Goal: Task Accomplishment & Management: Manage account settings

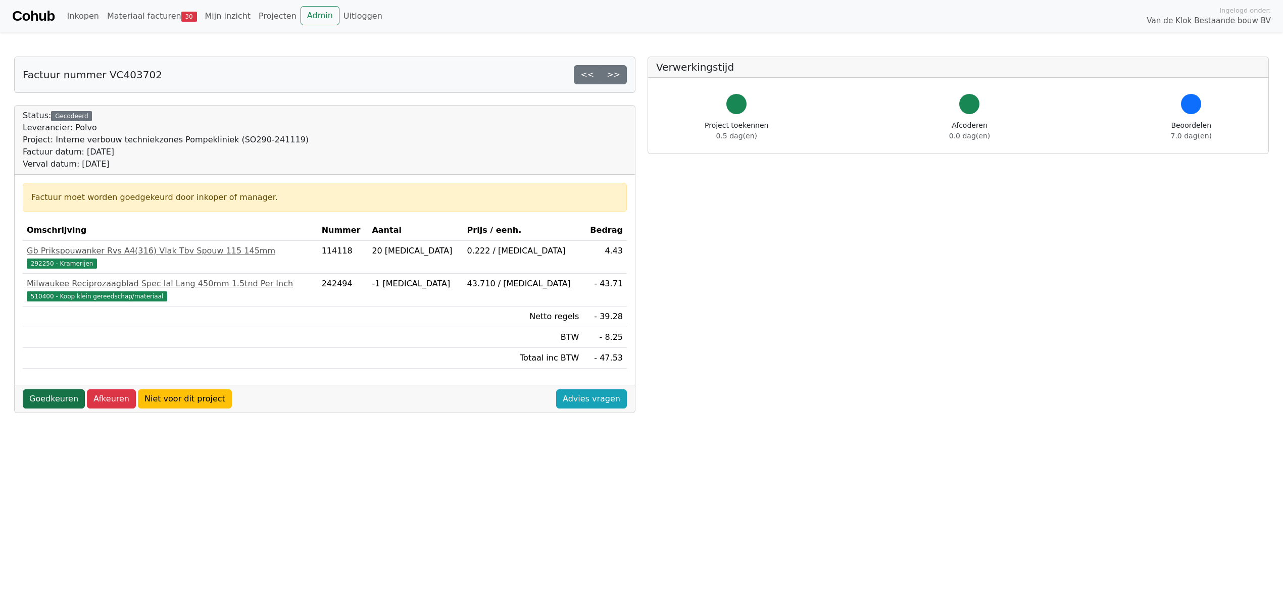
click at [53, 399] on link "Goedkeuren" at bounding box center [54, 398] width 62 height 19
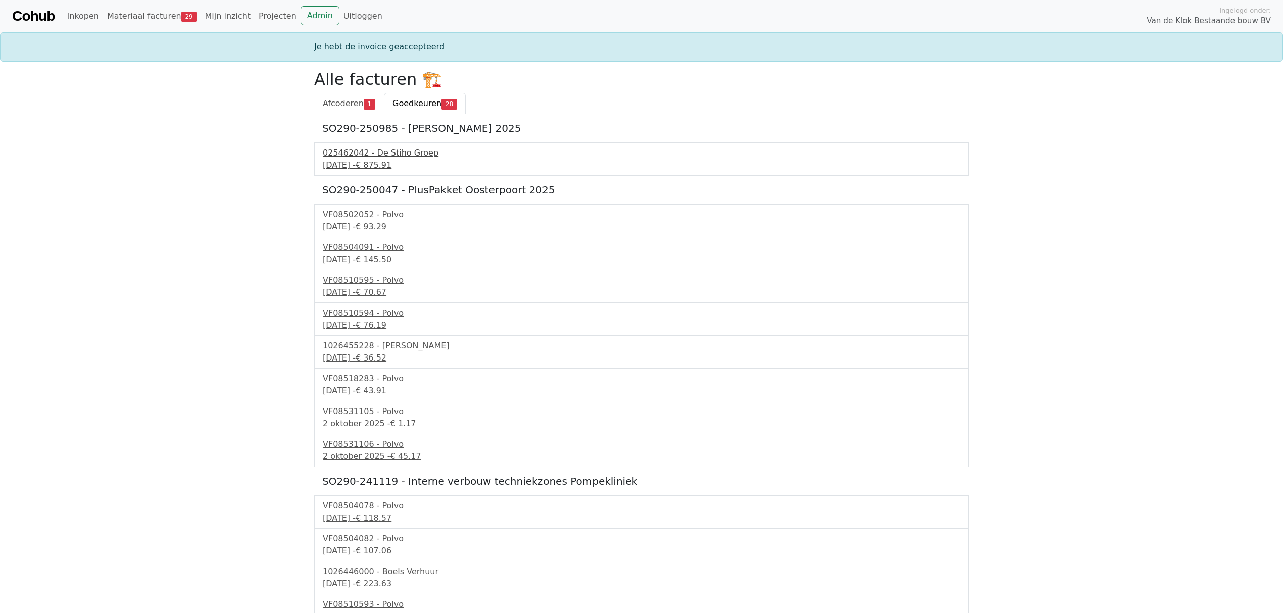
click at [376, 159] on div "025462042 - De Stiho Groep" at bounding box center [642, 153] width 638 height 12
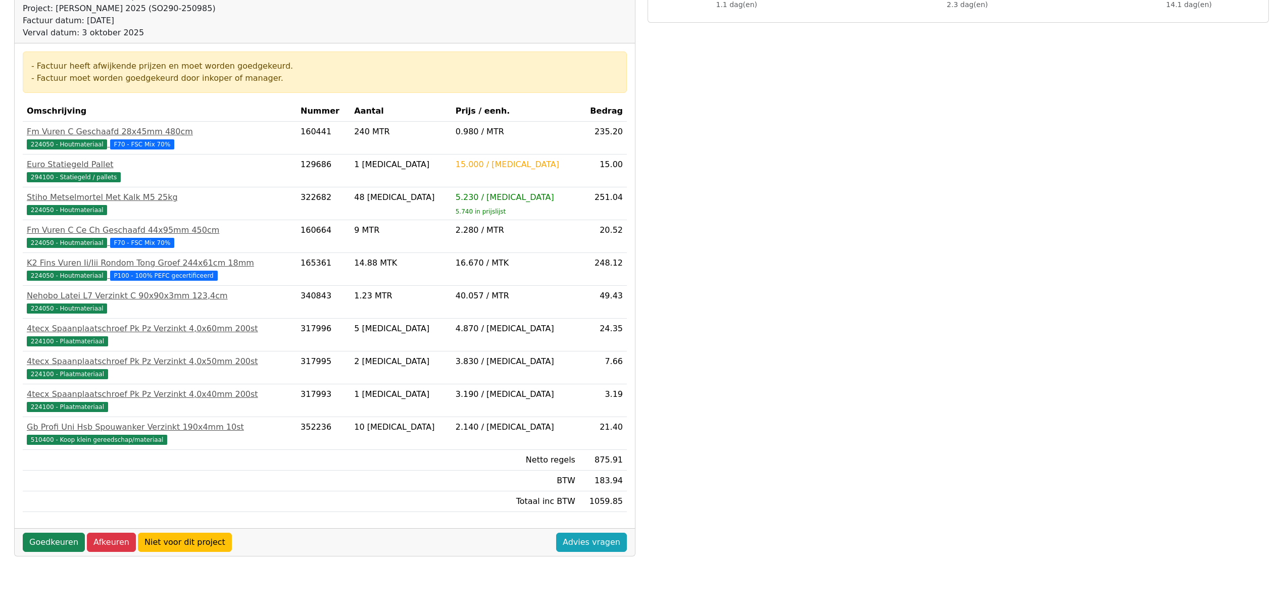
scroll to position [136, 0]
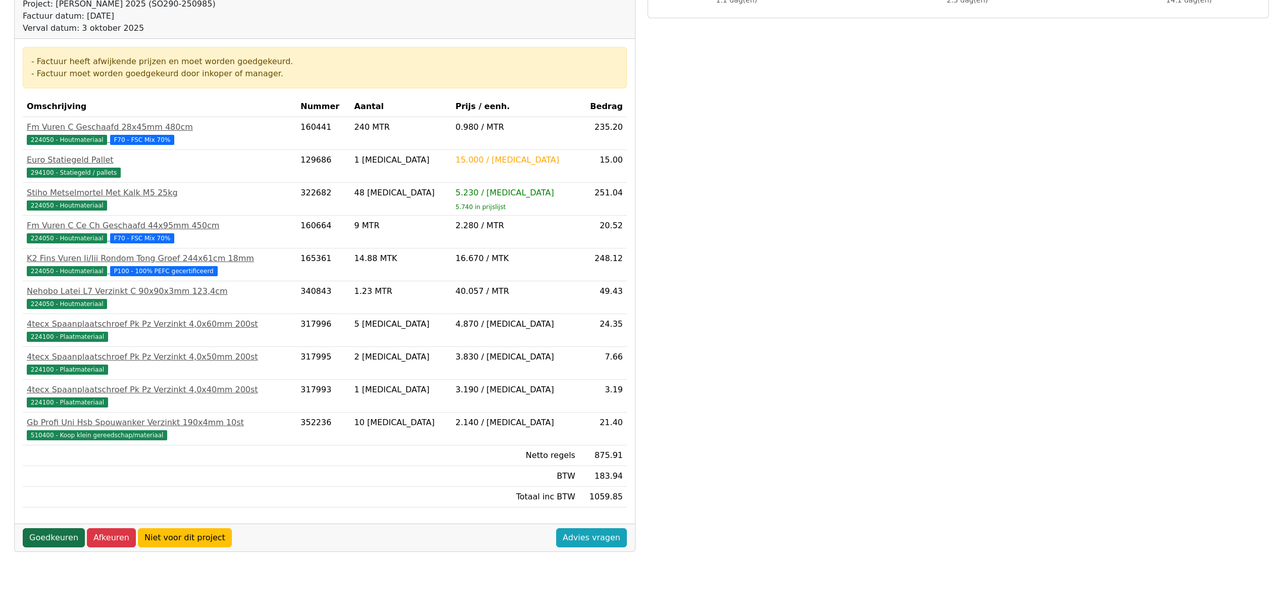
click at [51, 541] on link "Goedkeuren" at bounding box center [54, 537] width 62 height 19
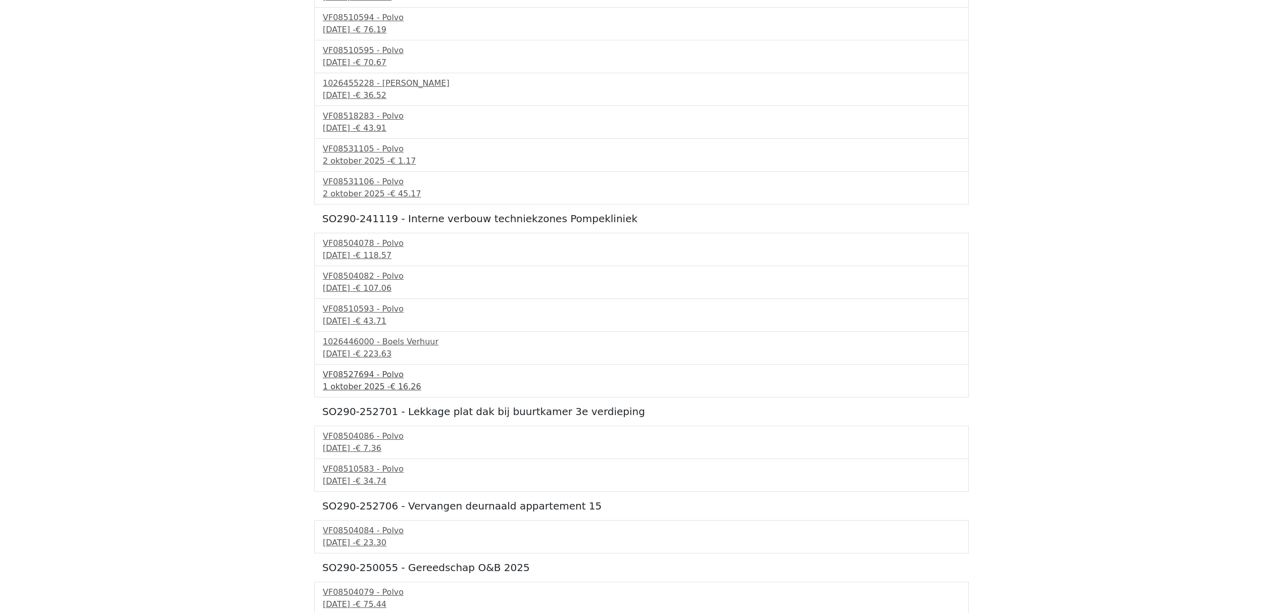
scroll to position [202, 0]
click at [342, 251] on div "22 september 2025 - € 118.57" at bounding box center [642, 255] width 638 height 12
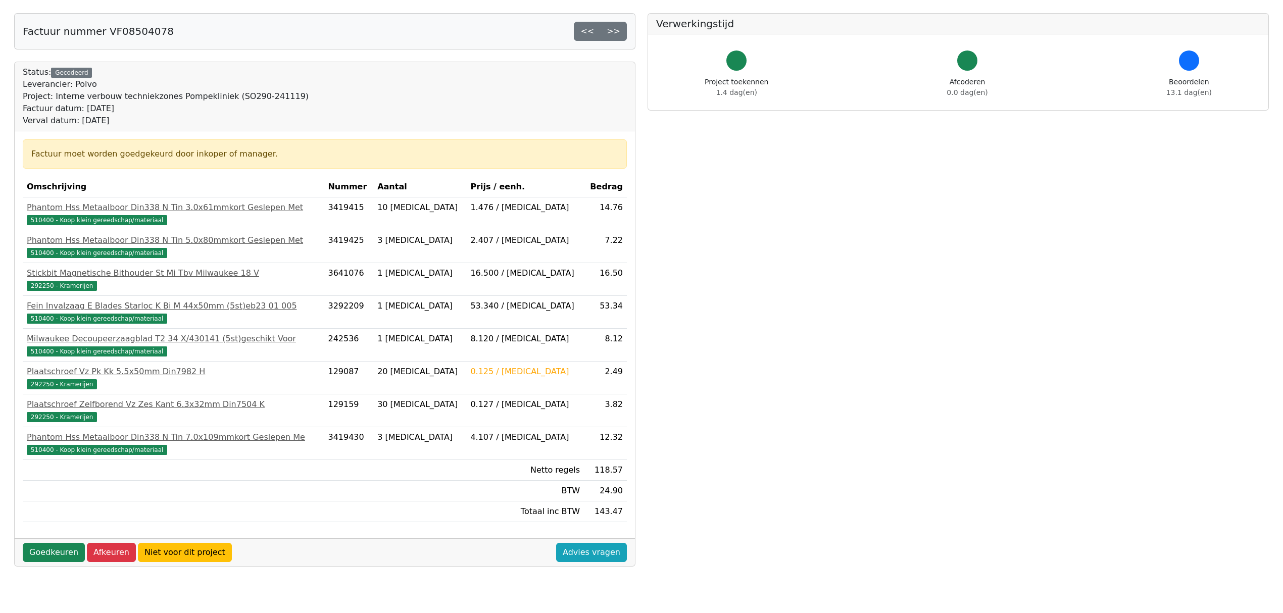
scroll to position [67, 0]
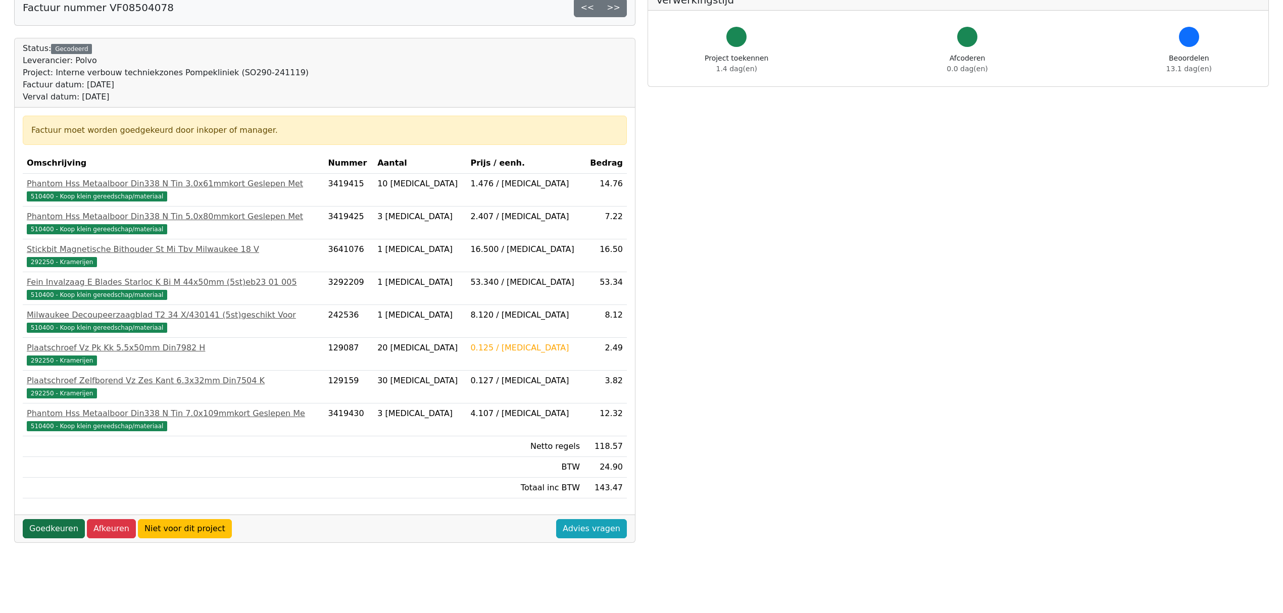
click at [47, 534] on link "Goedkeuren" at bounding box center [54, 528] width 62 height 19
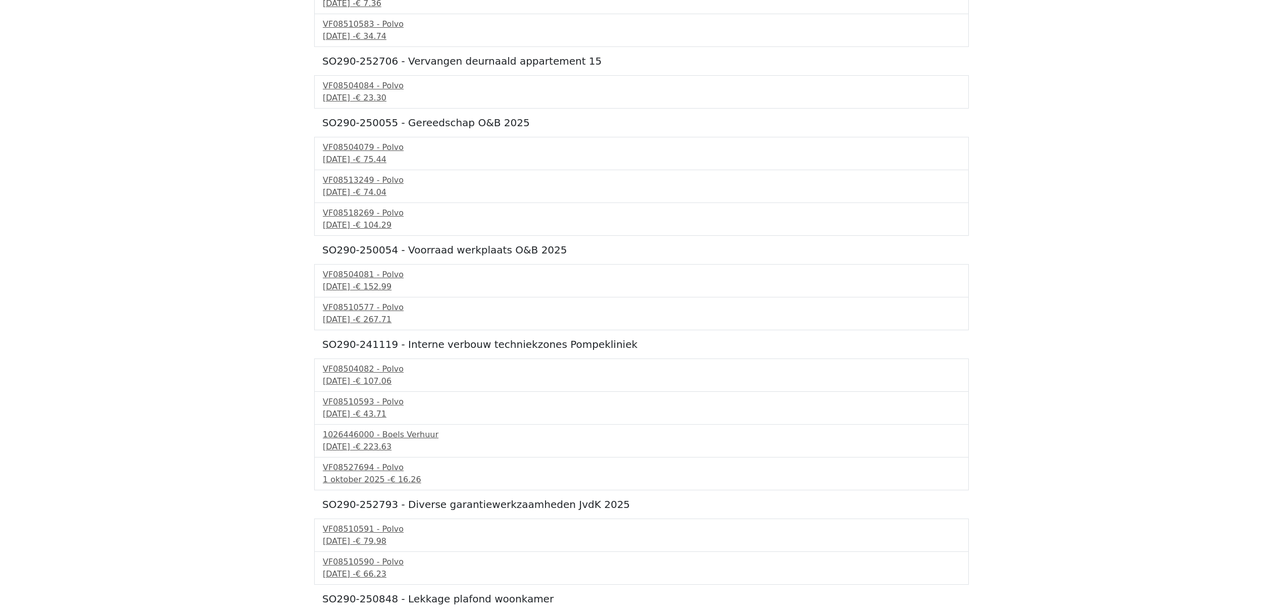
scroll to position [471, 0]
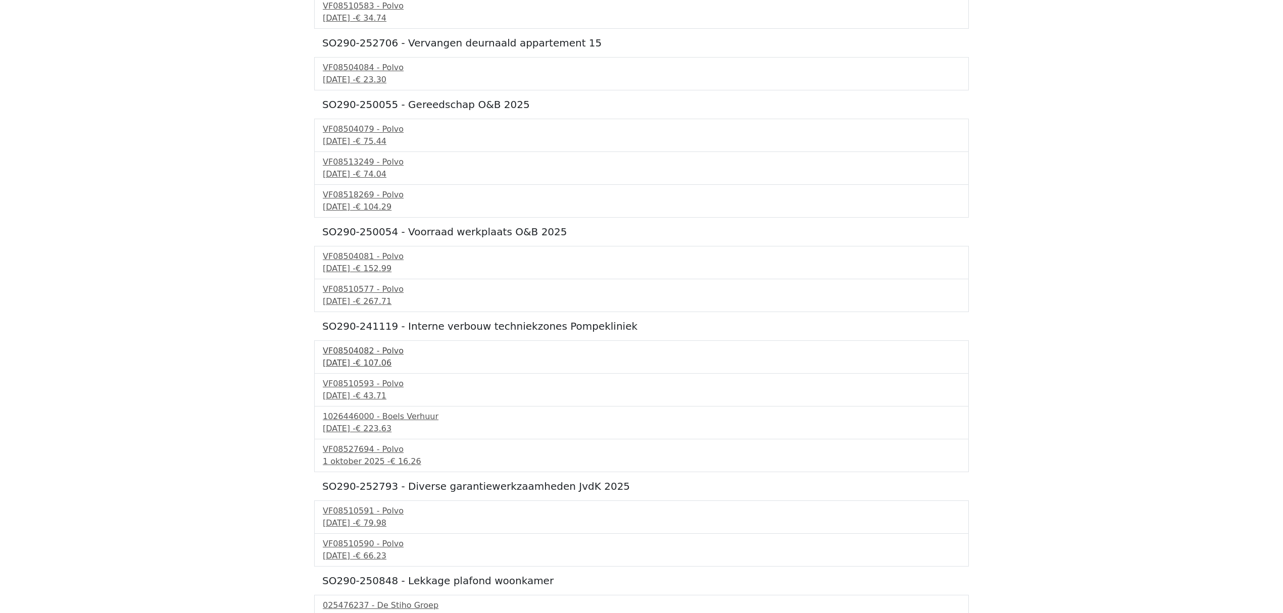
click at [370, 365] on div "22 september 2025 - € 107.06" at bounding box center [642, 363] width 638 height 12
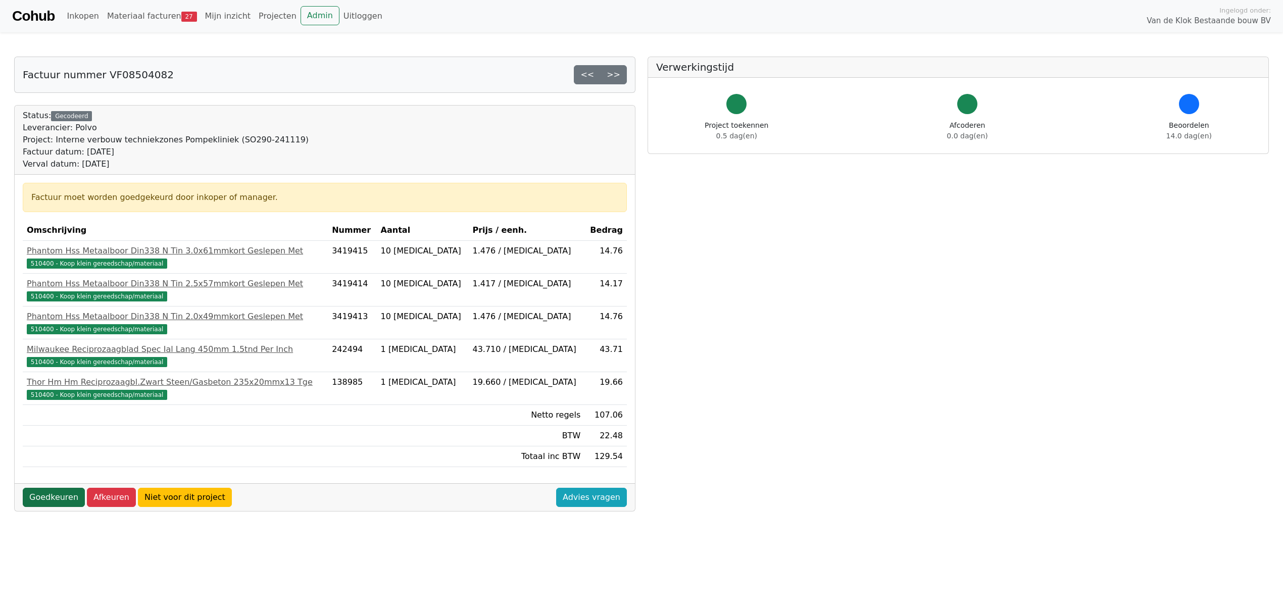
click at [51, 504] on link "Goedkeuren" at bounding box center [54, 497] width 62 height 19
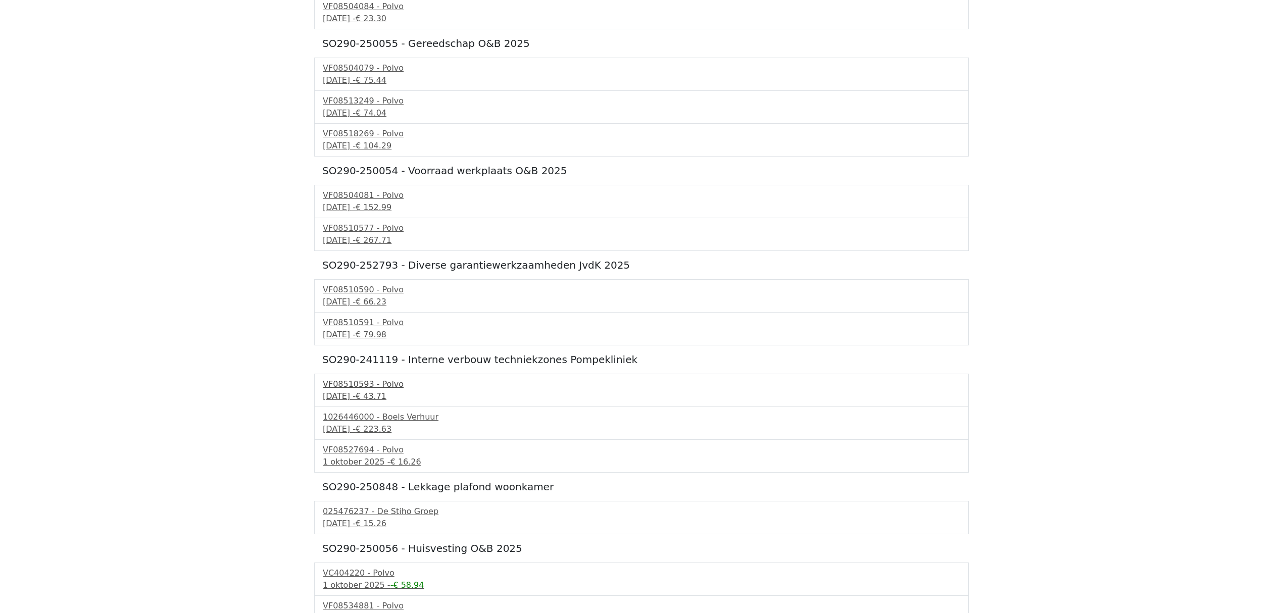
scroll to position [539, 0]
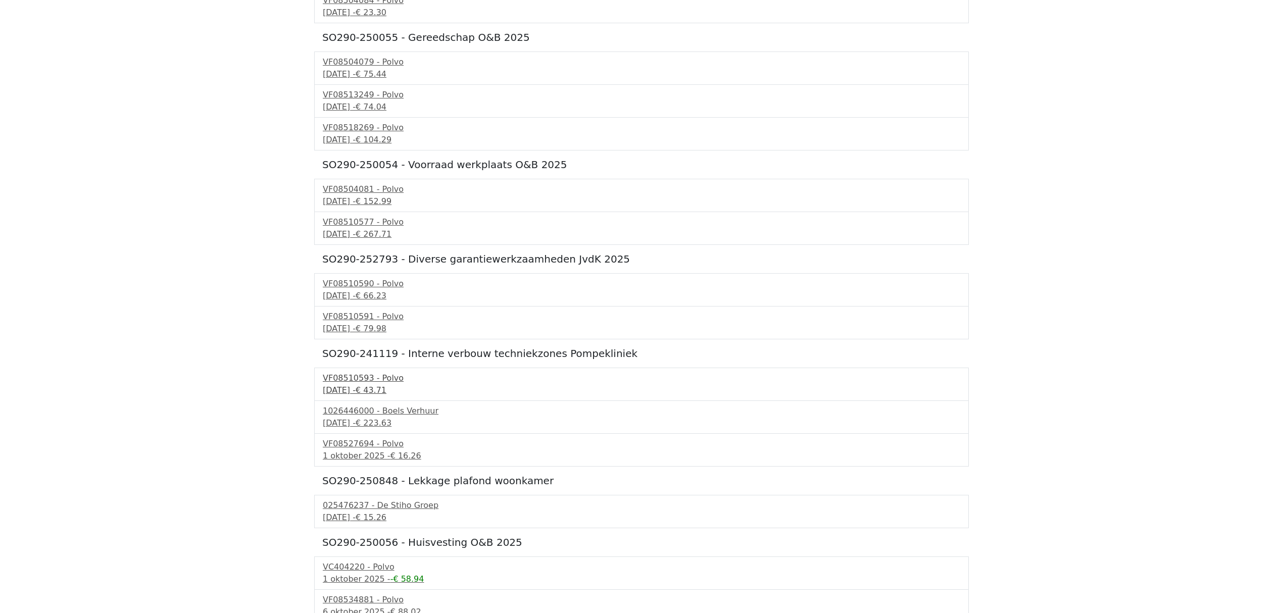
click at [360, 384] on div "VF08510593 - Polvo" at bounding box center [642, 378] width 638 height 12
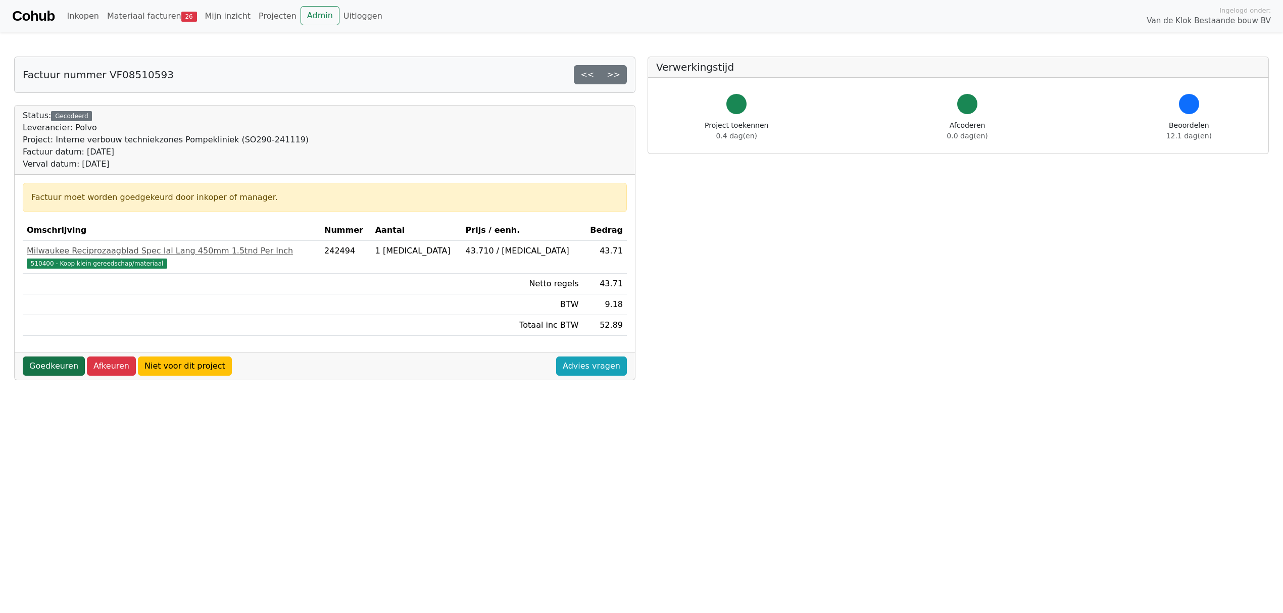
click at [47, 366] on link "Goedkeuren" at bounding box center [54, 366] width 62 height 19
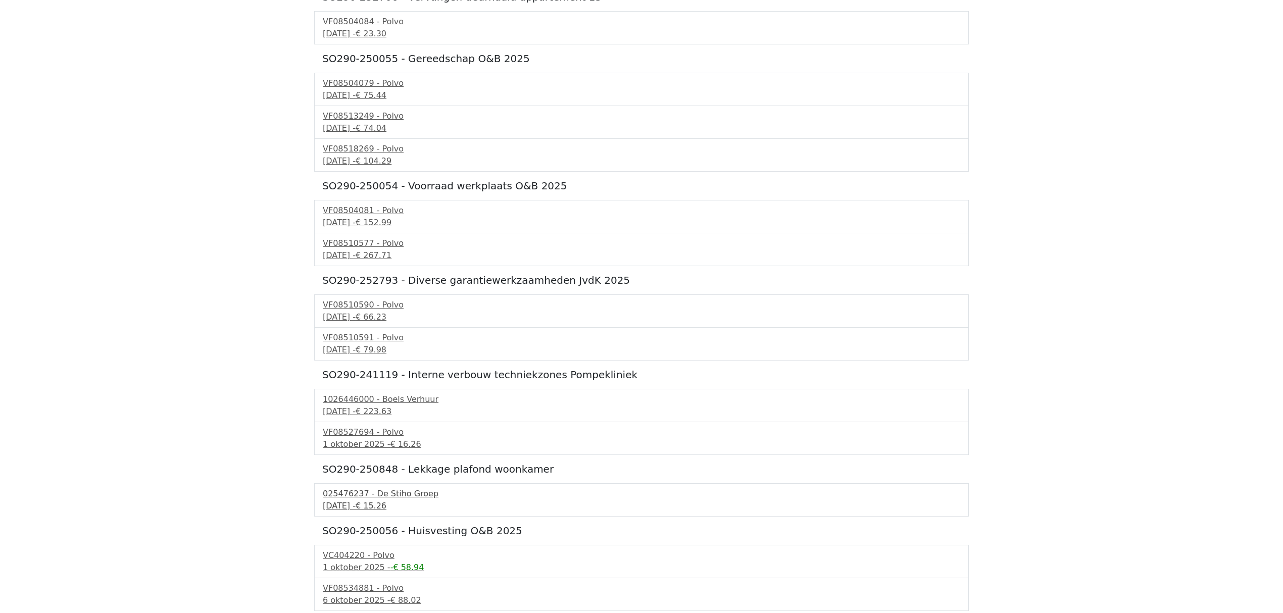
scroll to position [539, 0]
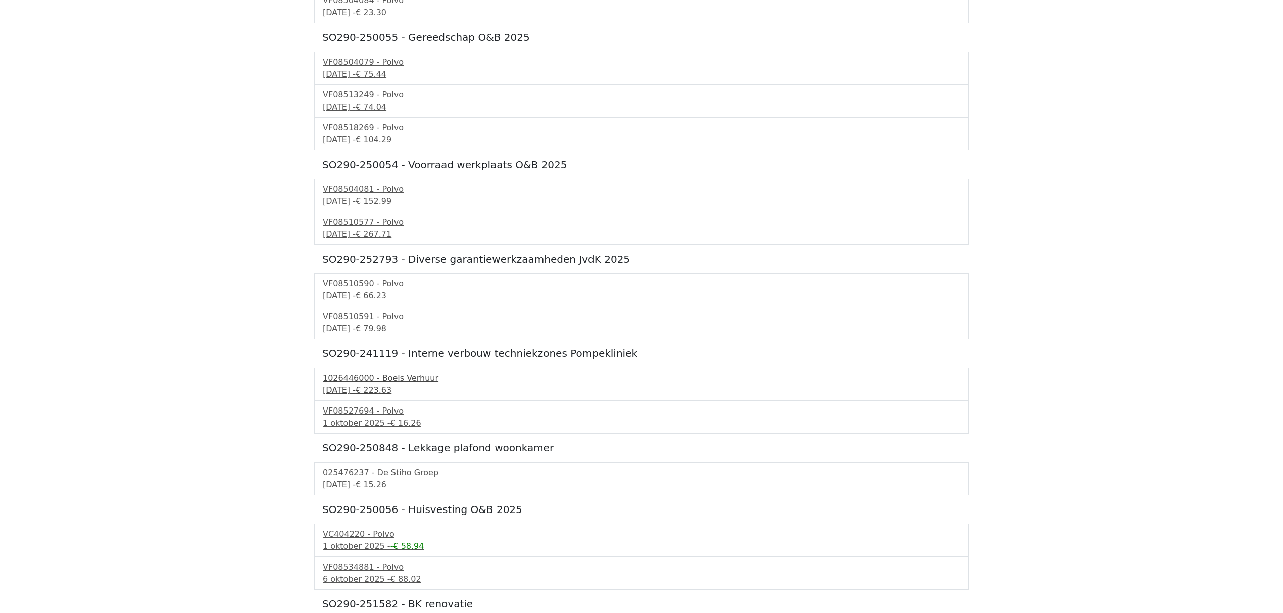
click at [348, 392] on div "24 september 2025 - € 223.63" at bounding box center [642, 390] width 638 height 12
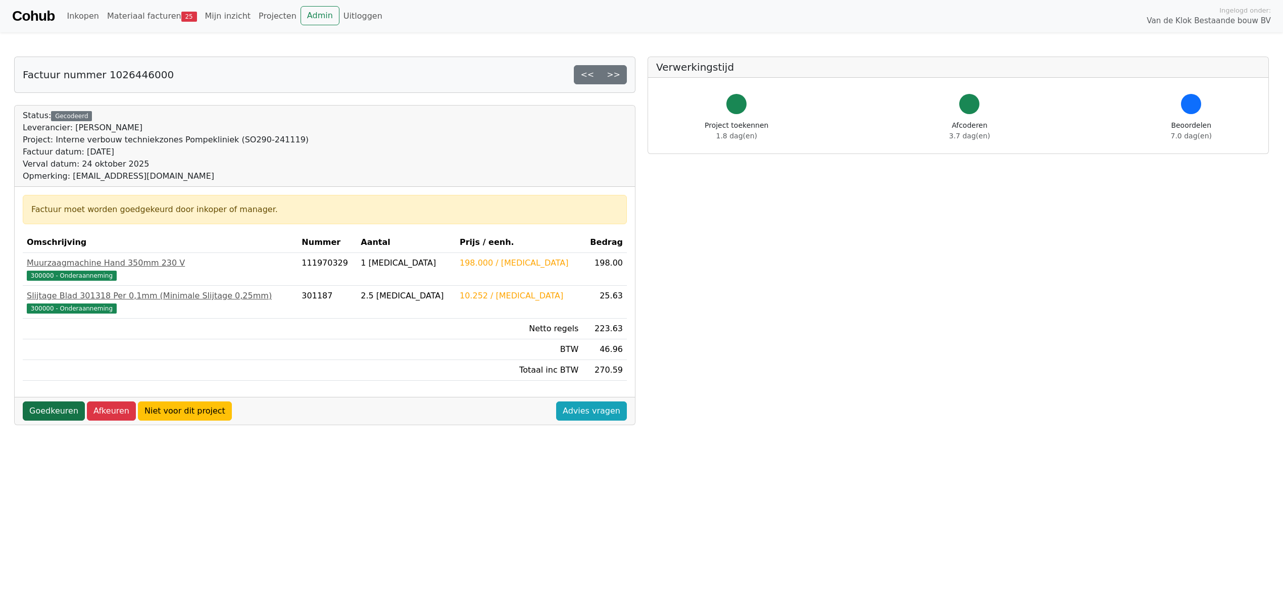
click at [47, 413] on link "Goedkeuren" at bounding box center [54, 411] width 62 height 19
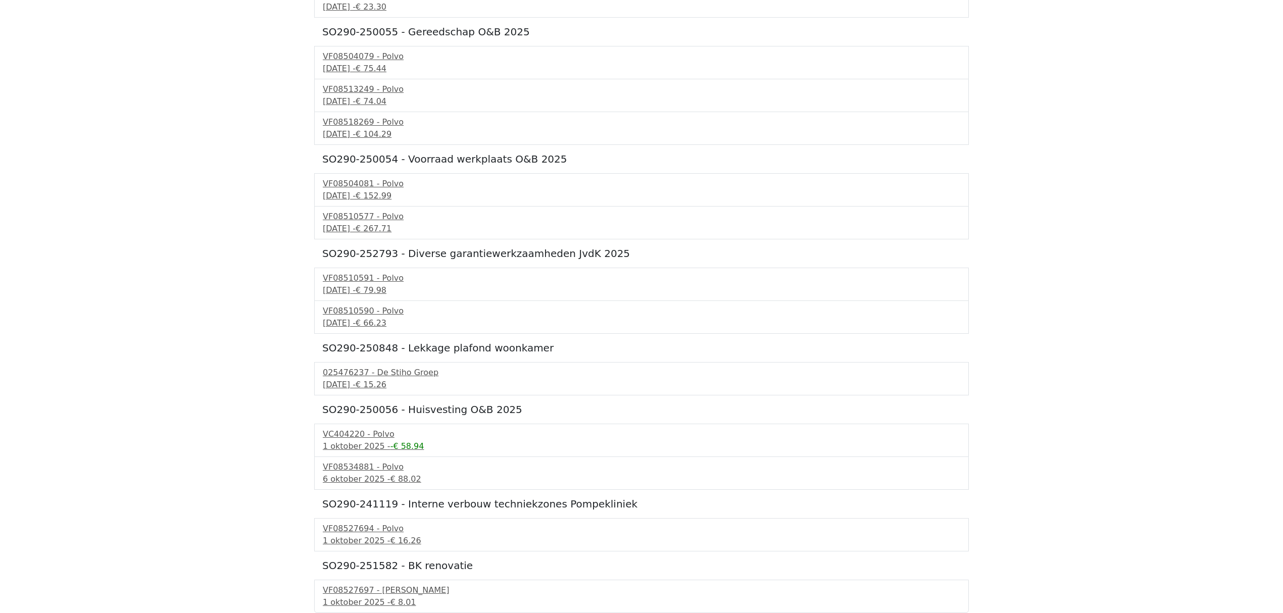
scroll to position [550, 0]
click at [348, 529] on div "VF08527694 - Polvo" at bounding box center [642, 529] width 638 height 12
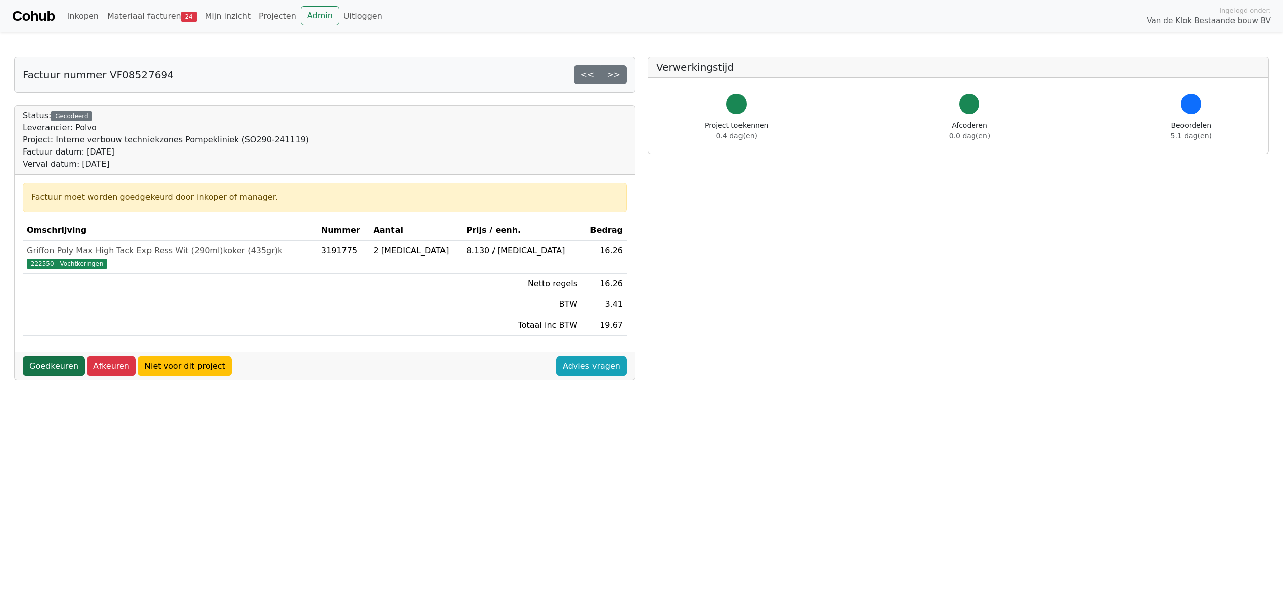
click at [53, 372] on link "Goedkeuren" at bounding box center [54, 366] width 62 height 19
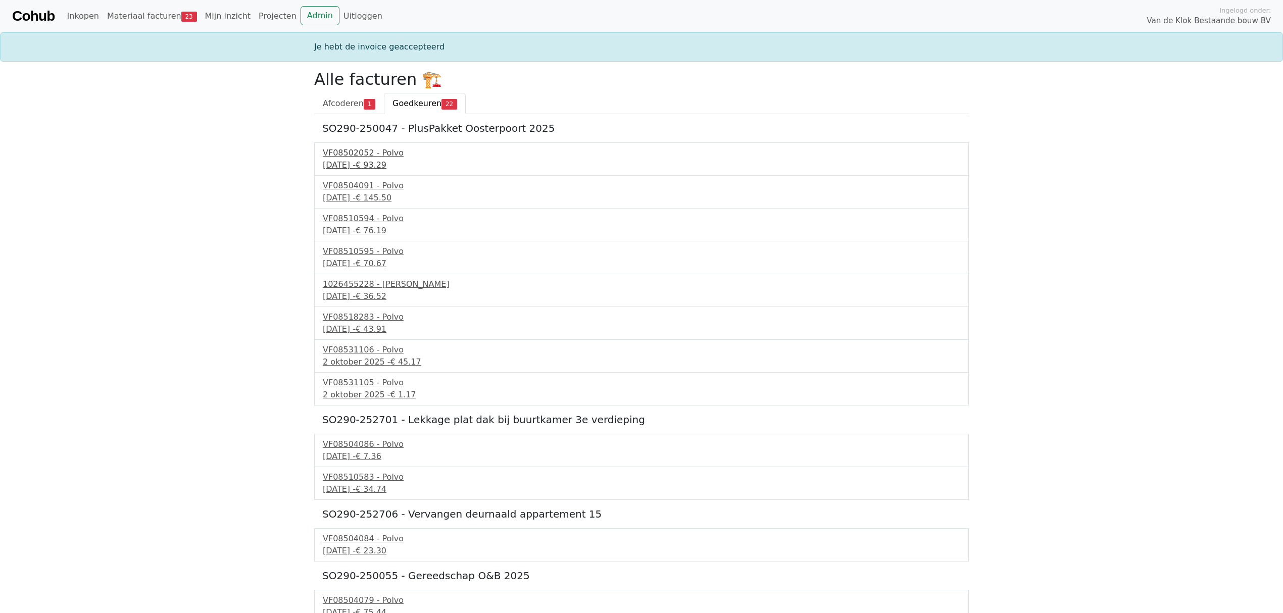
click at [374, 156] on div "VF08502052 - Polvo" at bounding box center [642, 153] width 638 height 12
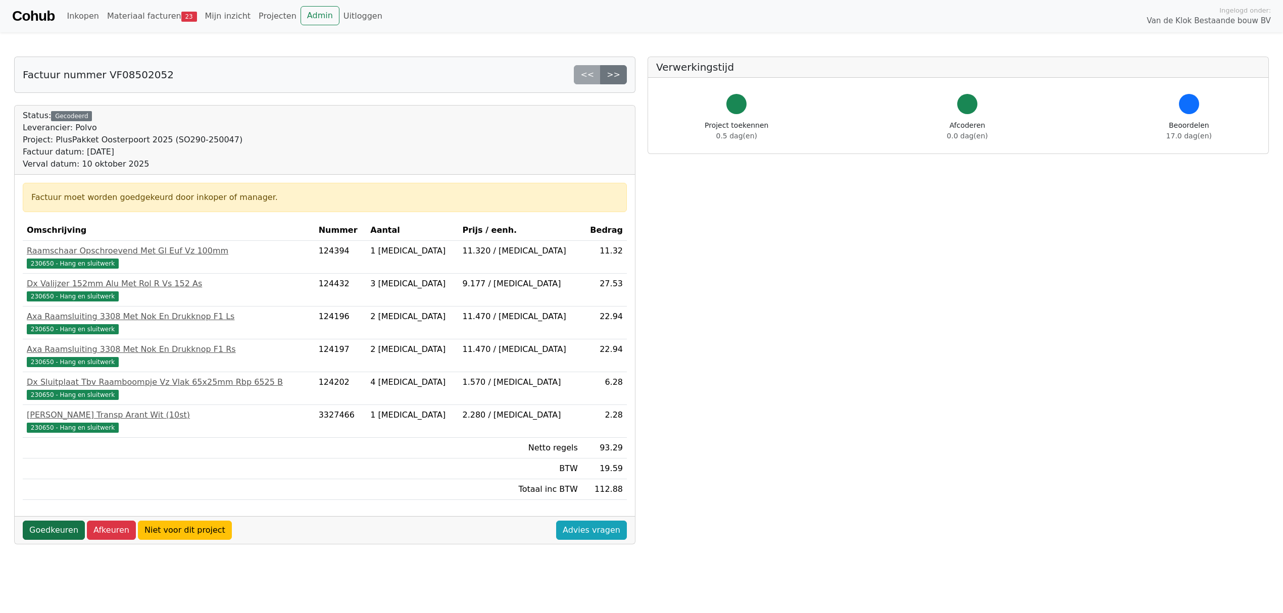
click at [29, 531] on link "Goedkeuren" at bounding box center [54, 530] width 62 height 19
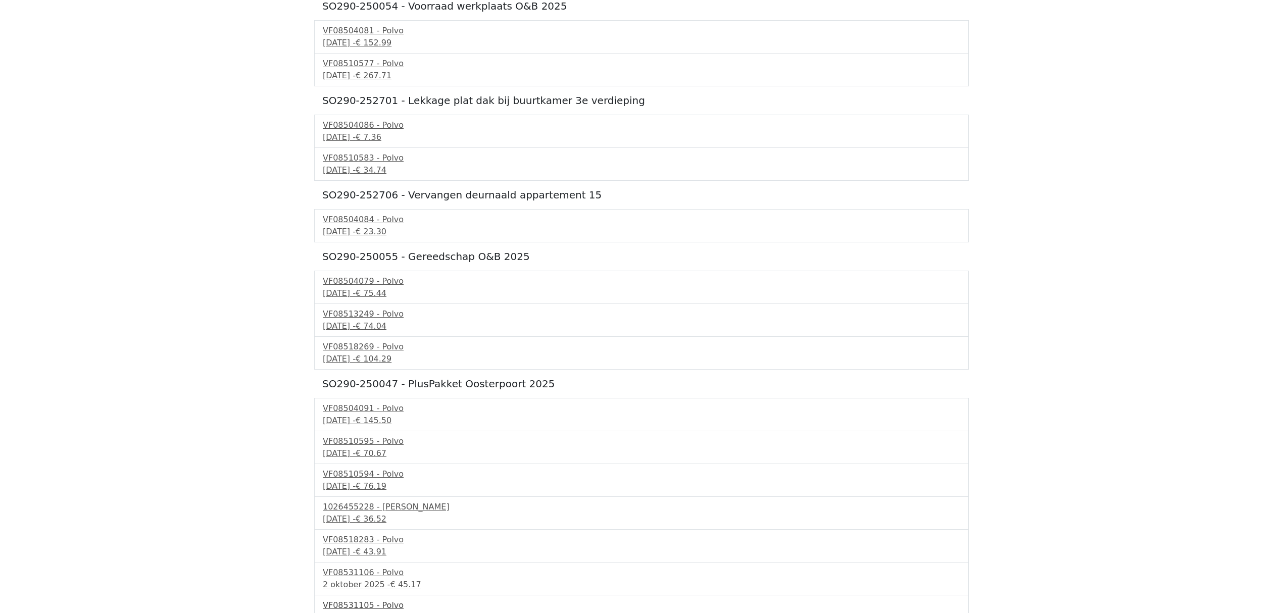
scroll to position [336, 0]
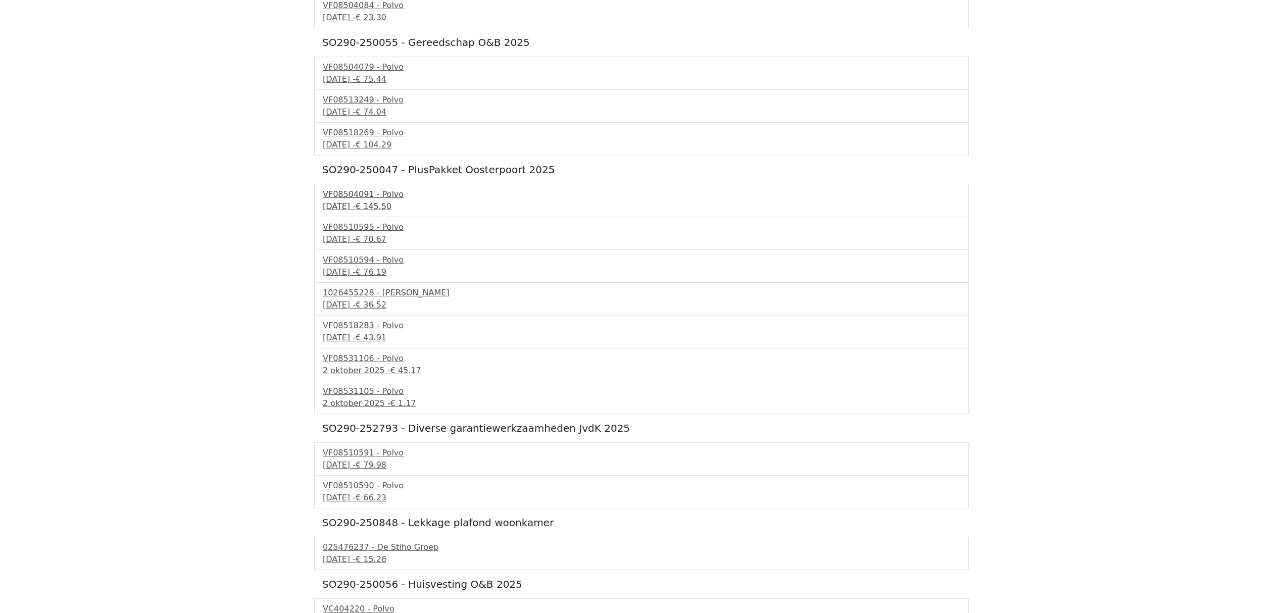
click at [357, 196] on div "VF08504091 - Polvo" at bounding box center [642, 194] width 638 height 12
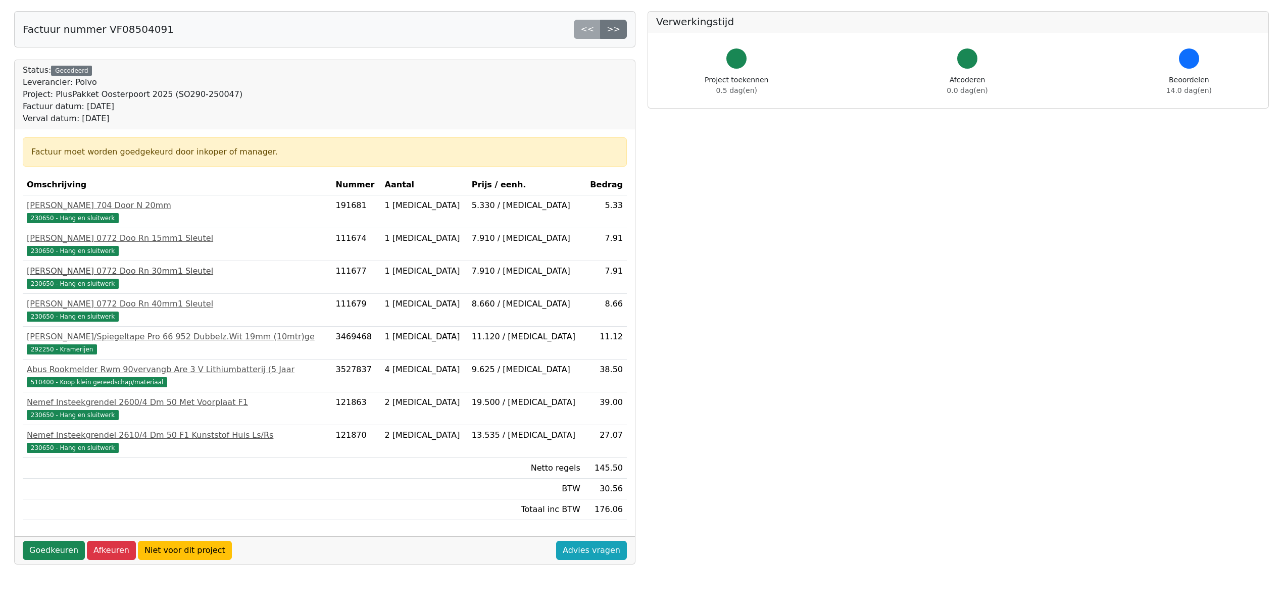
scroll to position [67, 0]
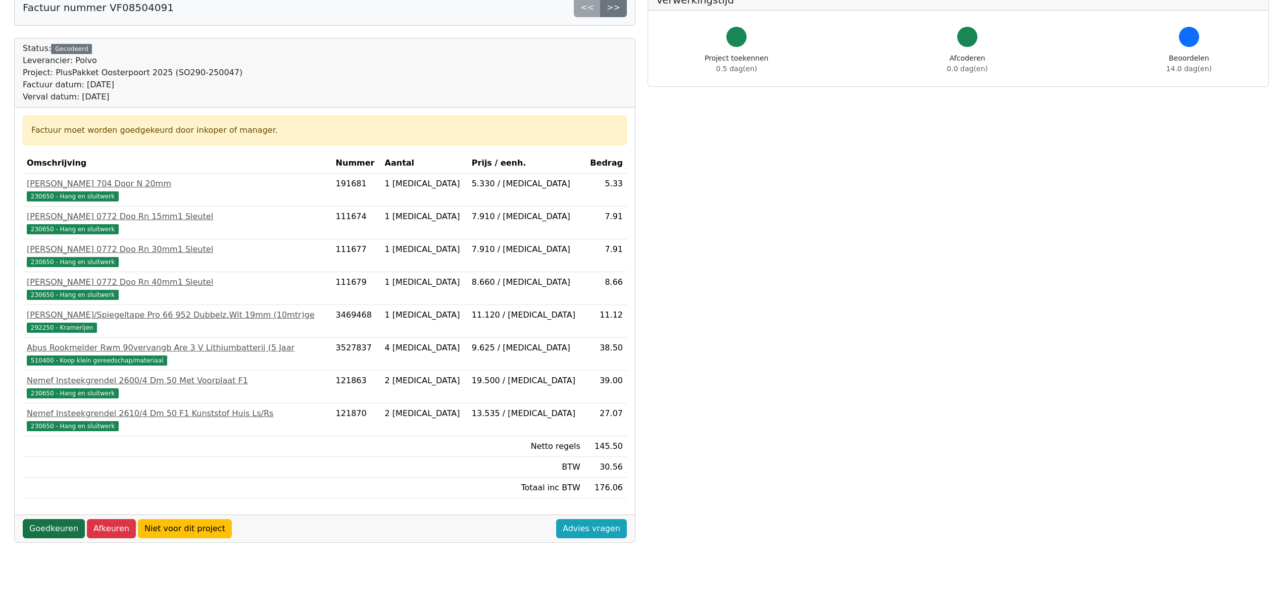
click at [39, 534] on link "Goedkeuren" at bounding box center [54, 528] width 62 height 19
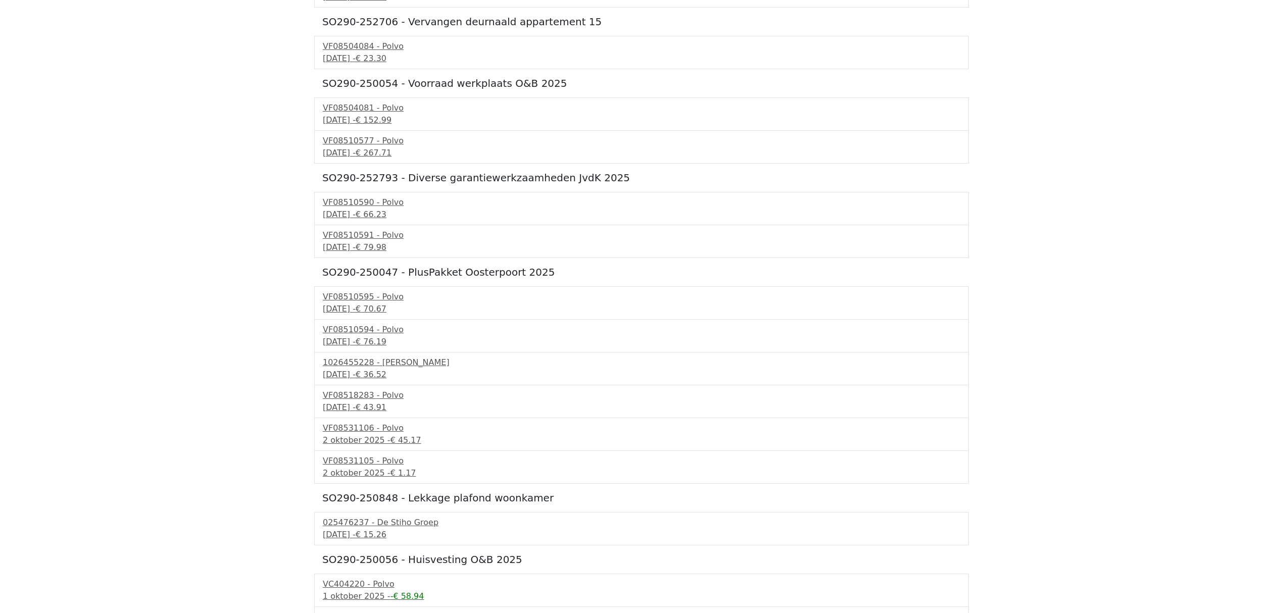
scroll to position [336, 0]
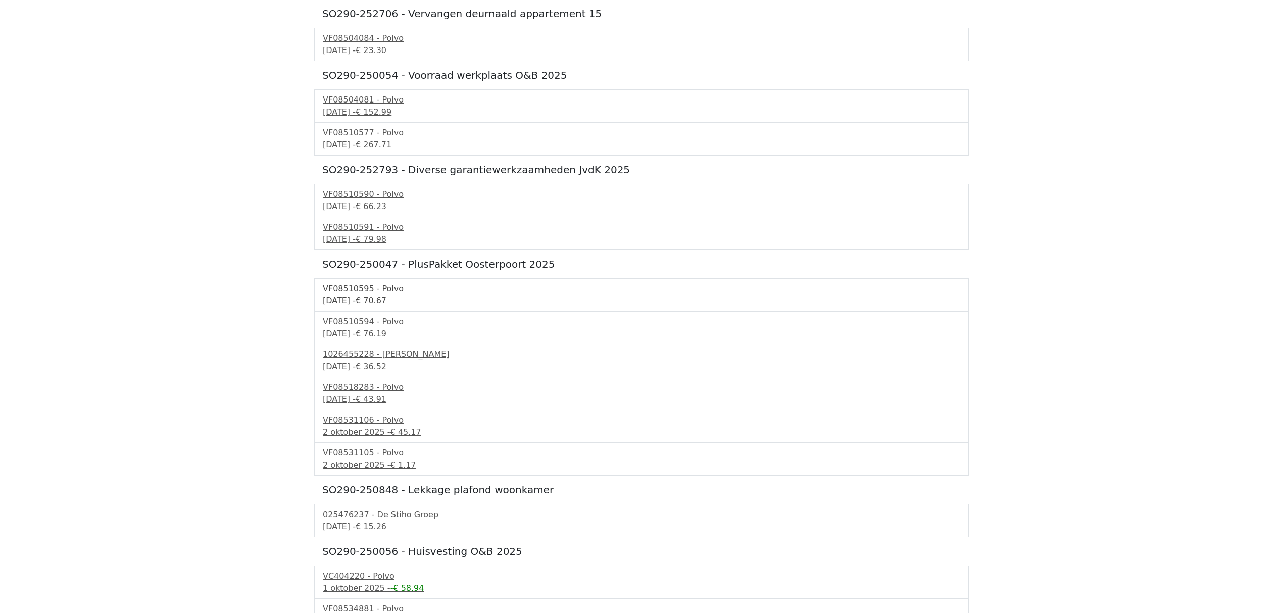
click at [342, 294] on div "VF08510595 - Polvo" at bounding box center [642, 289] width 638 height 12
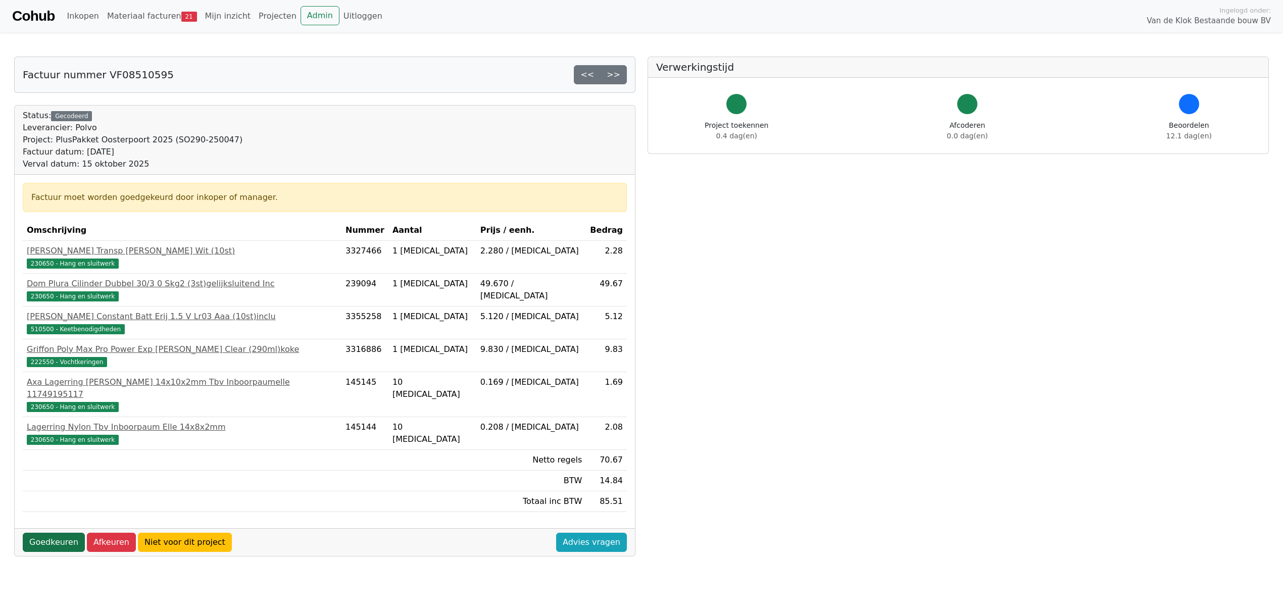
click at [41, 534] on link "Goedkeuren" at bounding box center [54, 542] width 62 height 19
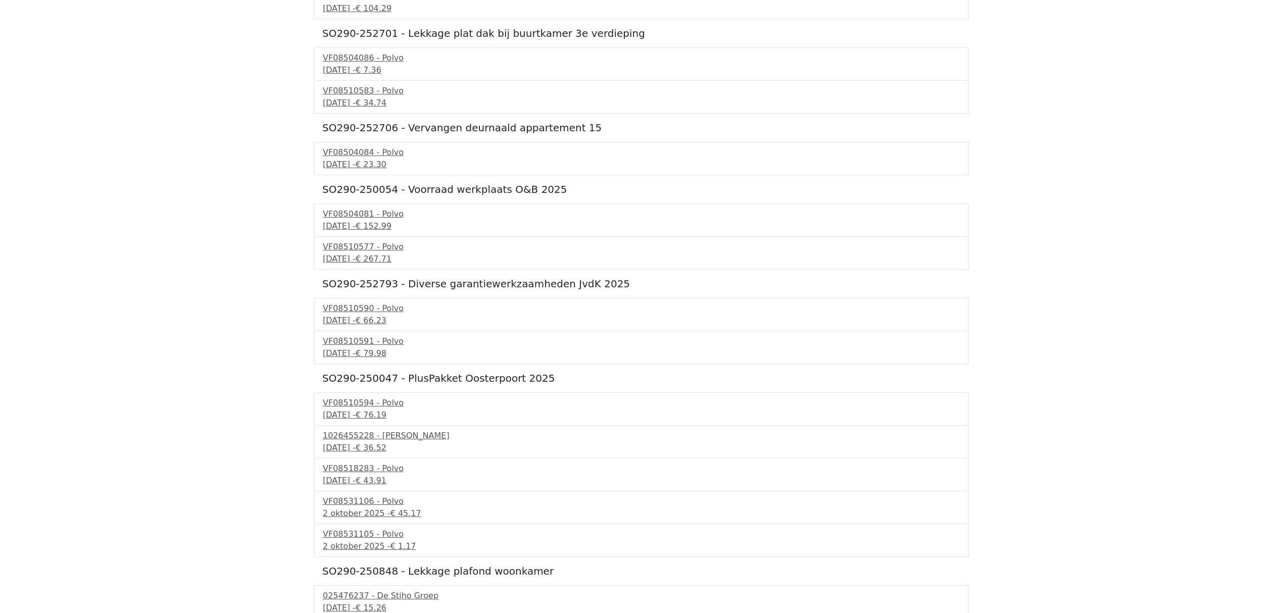
scroll to position [269, 0]
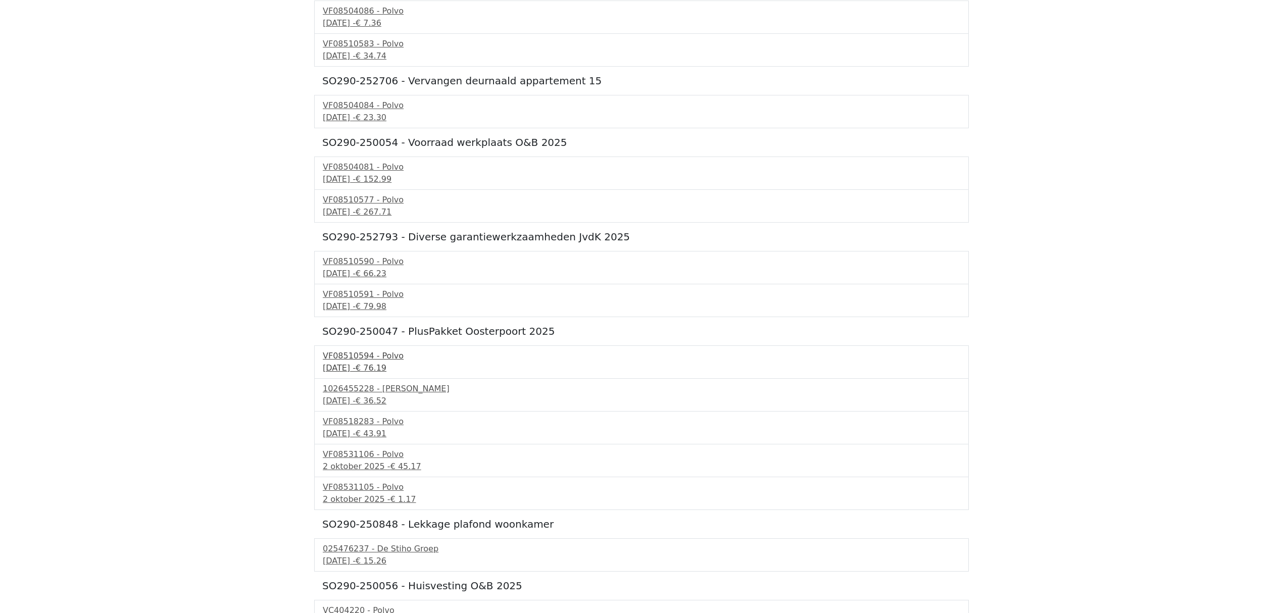
click at [366, 369] on div "24 september 2025 - € 76.19" at bounding box center [642, 368] width 638 height 12
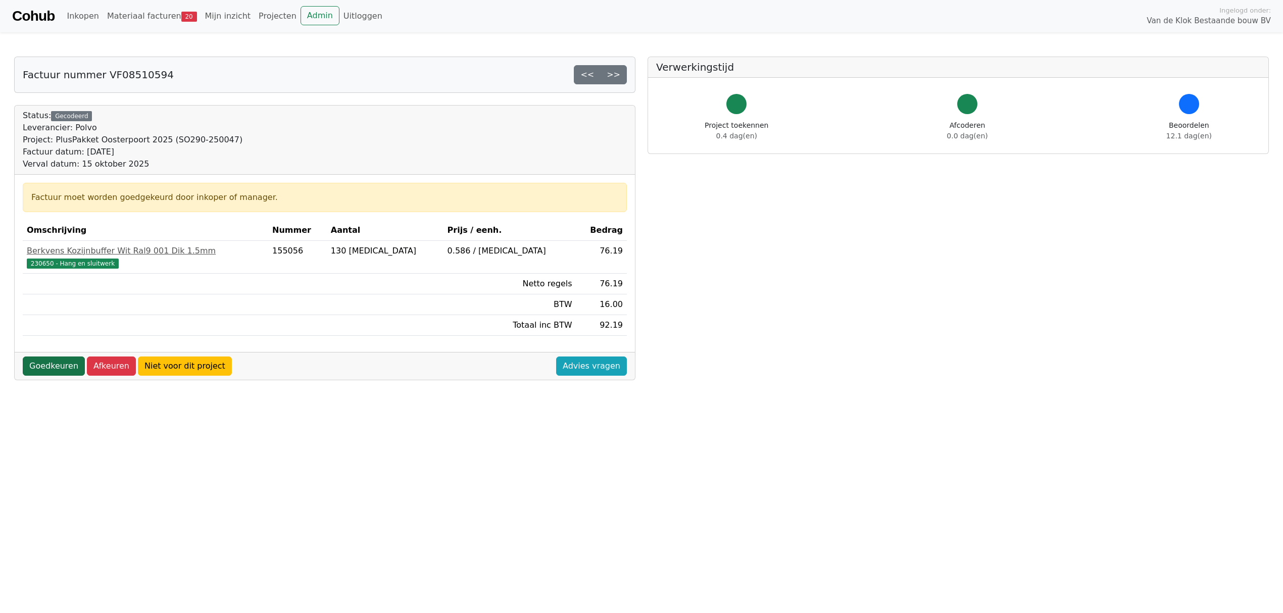
click at [50, 366] on link "Goedkeuren" at bounding box center [54, 366] width 62 height 19
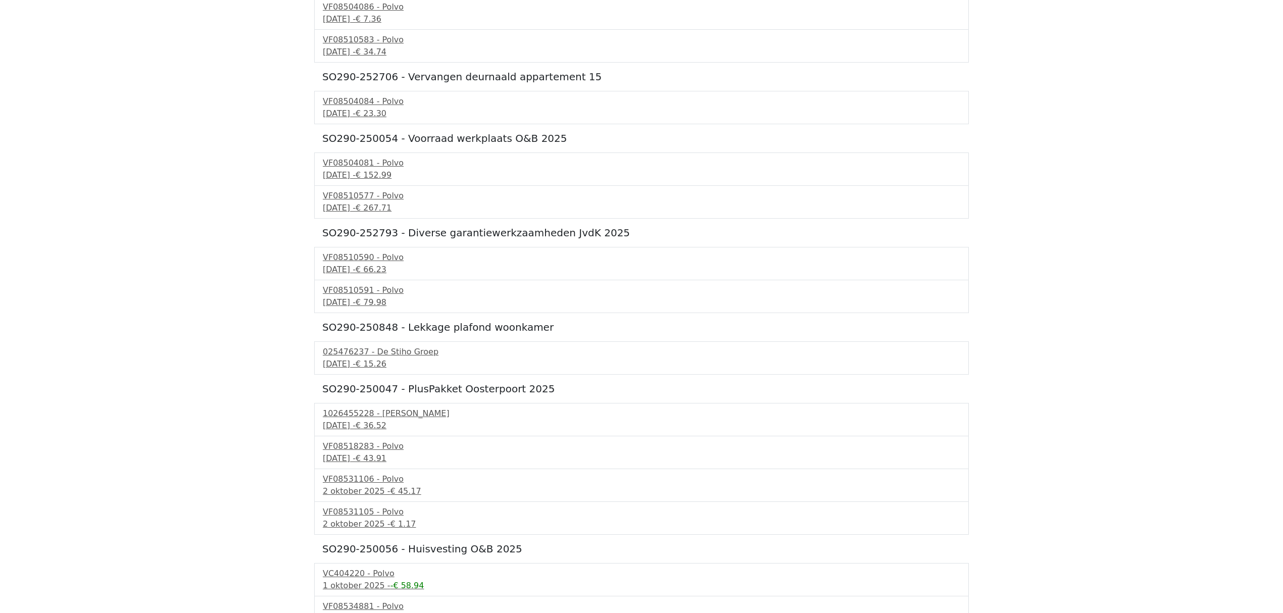
scroll to position [336, 0]
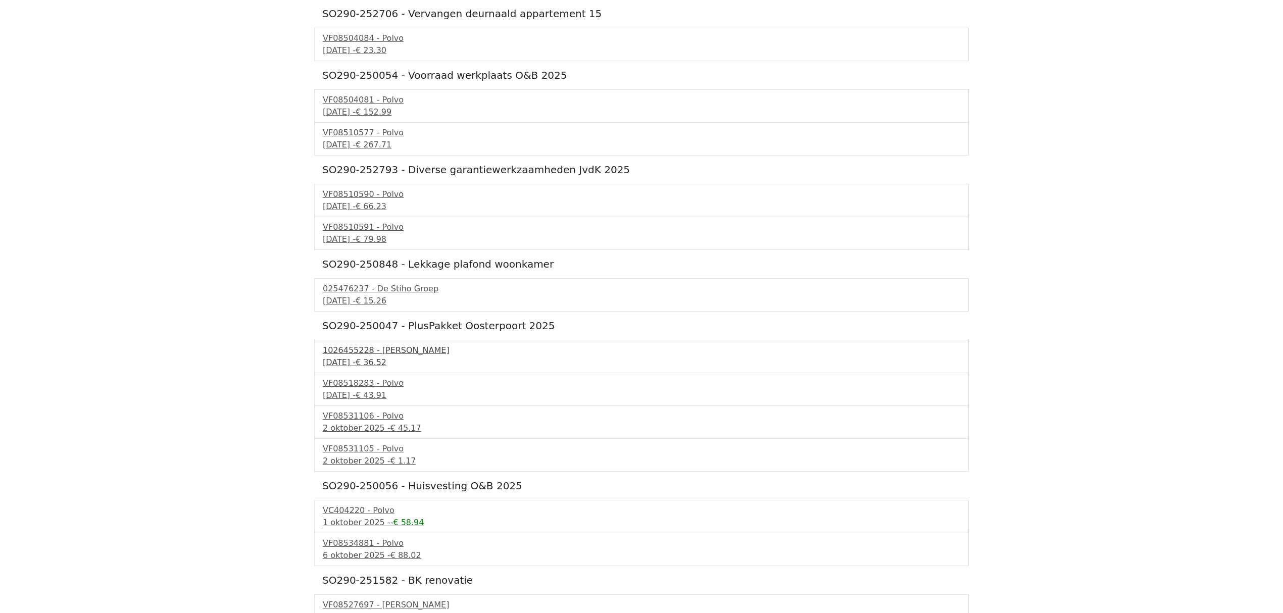
click at [362, 360] on div "[DATE] - € 36.52" at bounding box center [642, 363] width 638 height 12
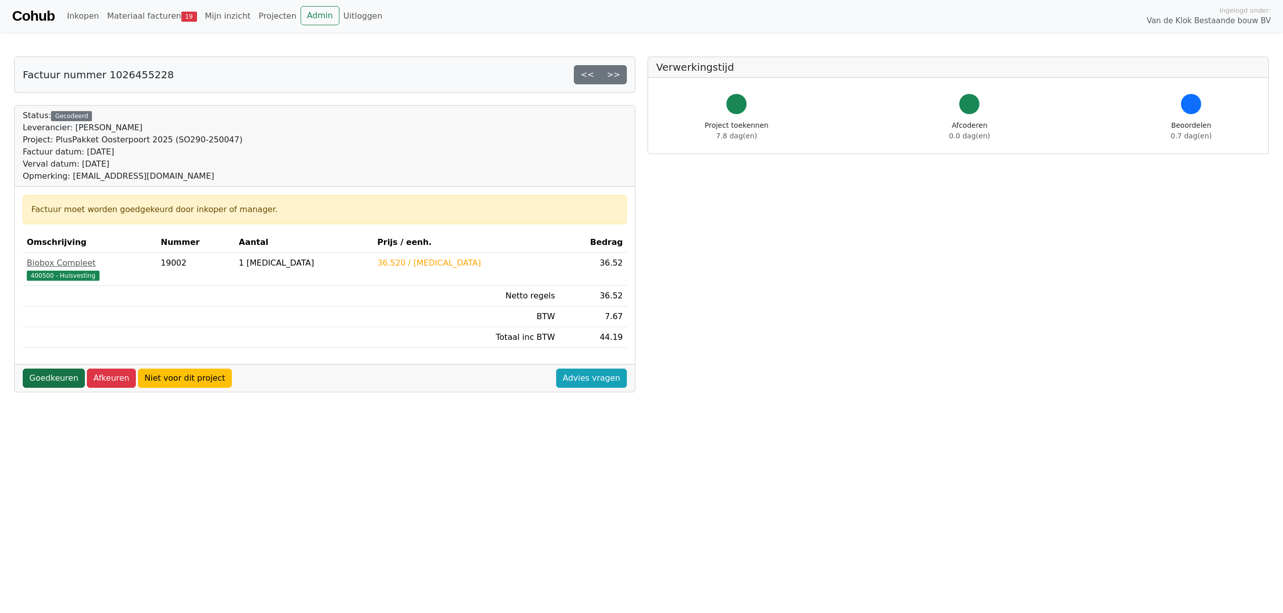
click at [49, 377] on link "Goedkeuren" at bounding box center [54, 378] width 62 height 19
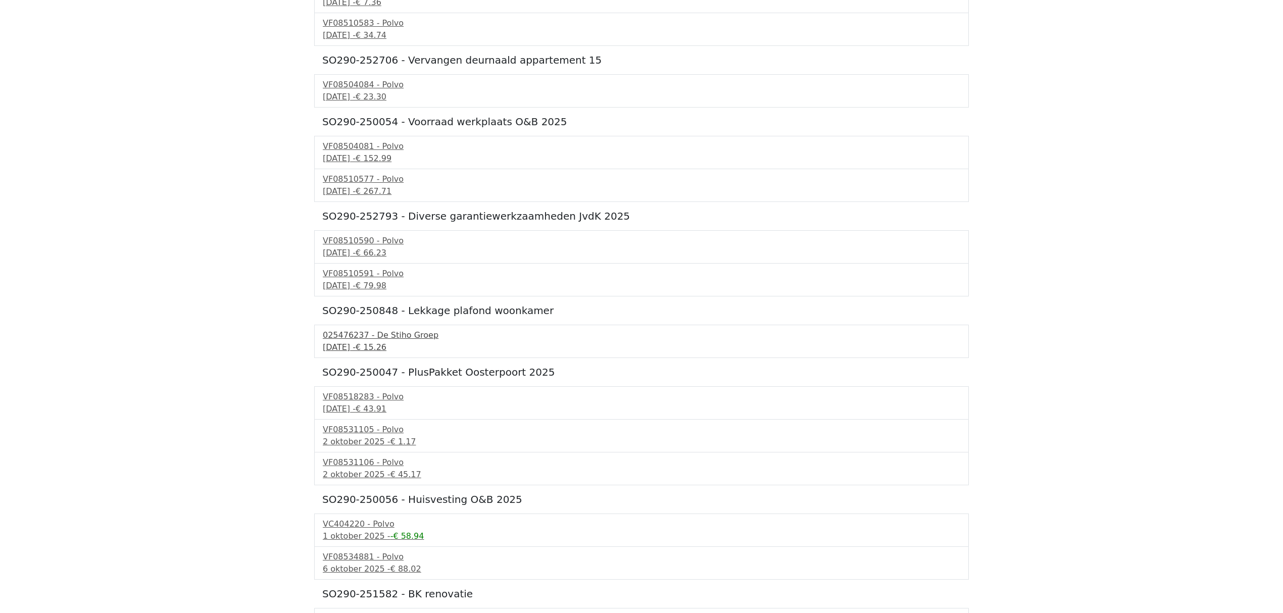
scroll to position [323, 0]
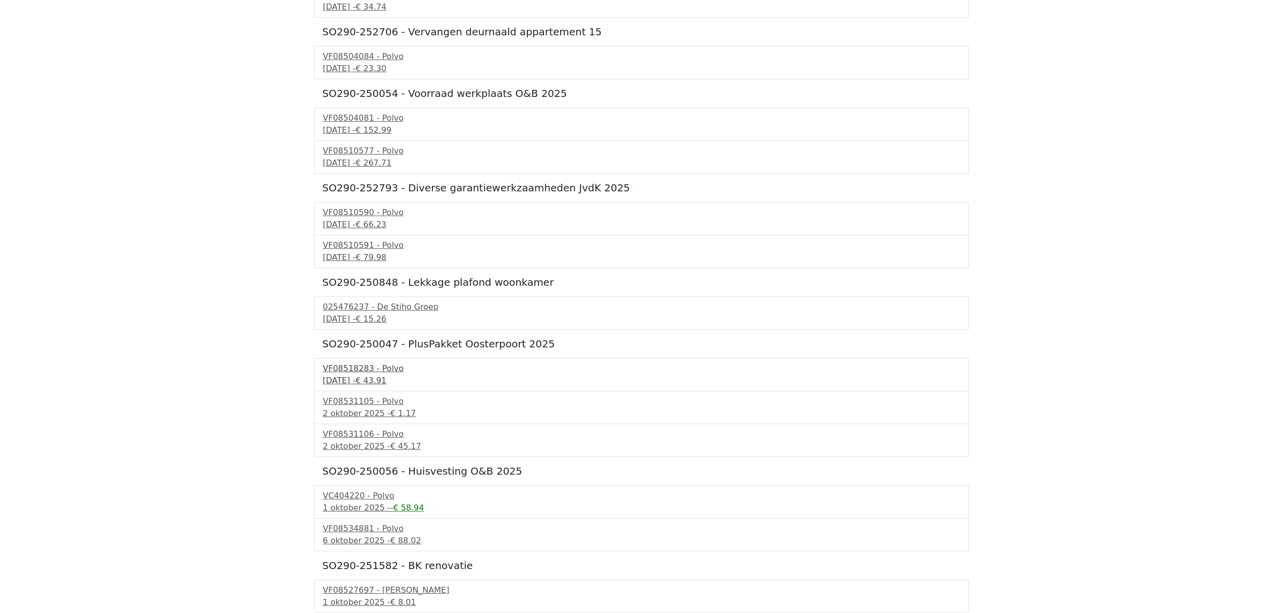
click at [352, 381] on div "[DATE] - € 43.91" at bounding box center [642, 381] width 638 height 12
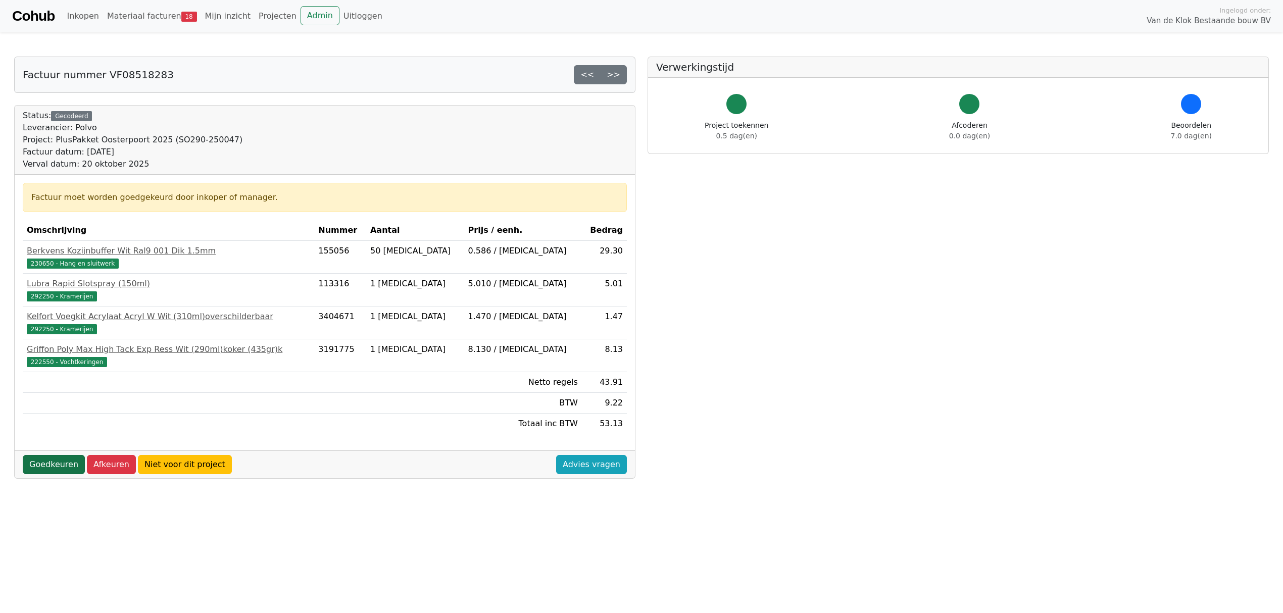
click at [43, 464] on link "Goedkeuren" at bounding box center [54, 464] width 62 height 19
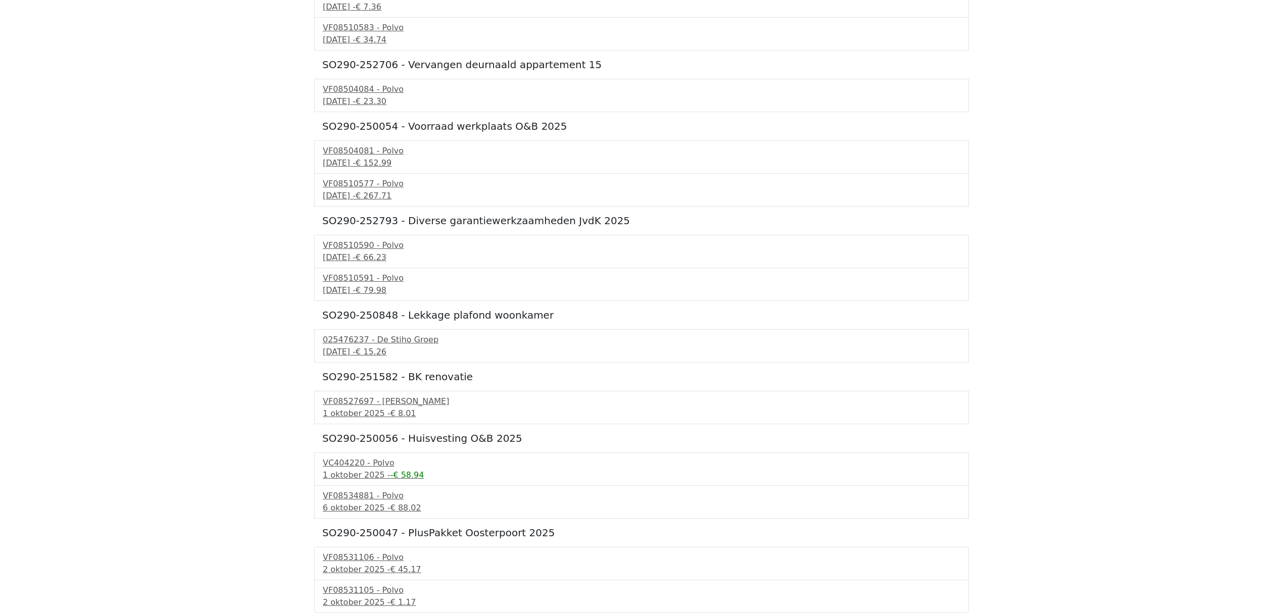
scroll to position [290, 0]
click at [360, 546] on div "SO290-250055 - Gereedschap O&B 2025 VF08504079 - Polvo 22 september 2025 - € 75…" at bounding box center [641, 221] width 655 height 785
click at [357, 560] on div "VF08531106 - Polvo" at bounding box center [642, 558] width 638 height 12
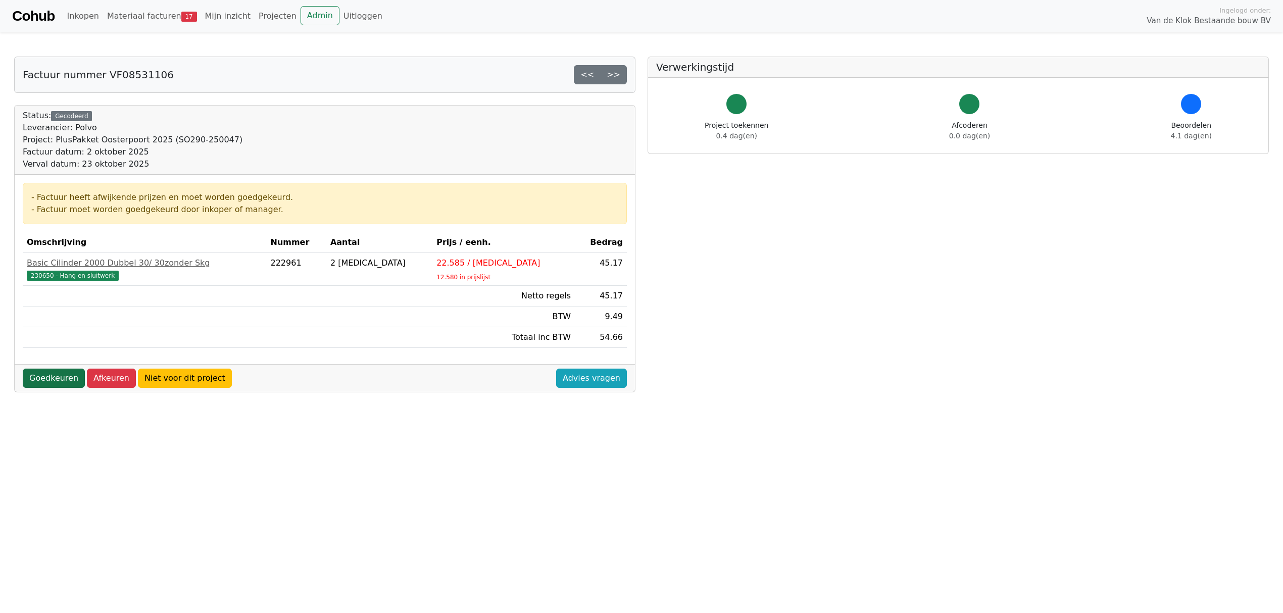
click at [41, 379] on link "Goedkeuren" at bounding box center [54, 378] width 62 height 19
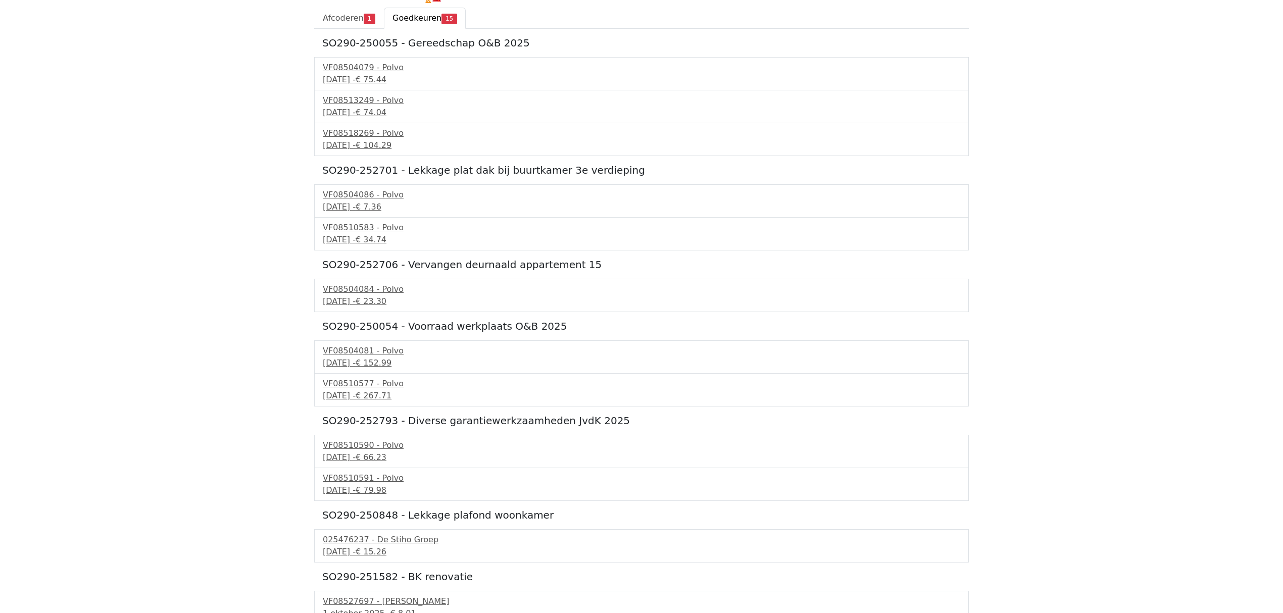
scroll to position [257, 0]
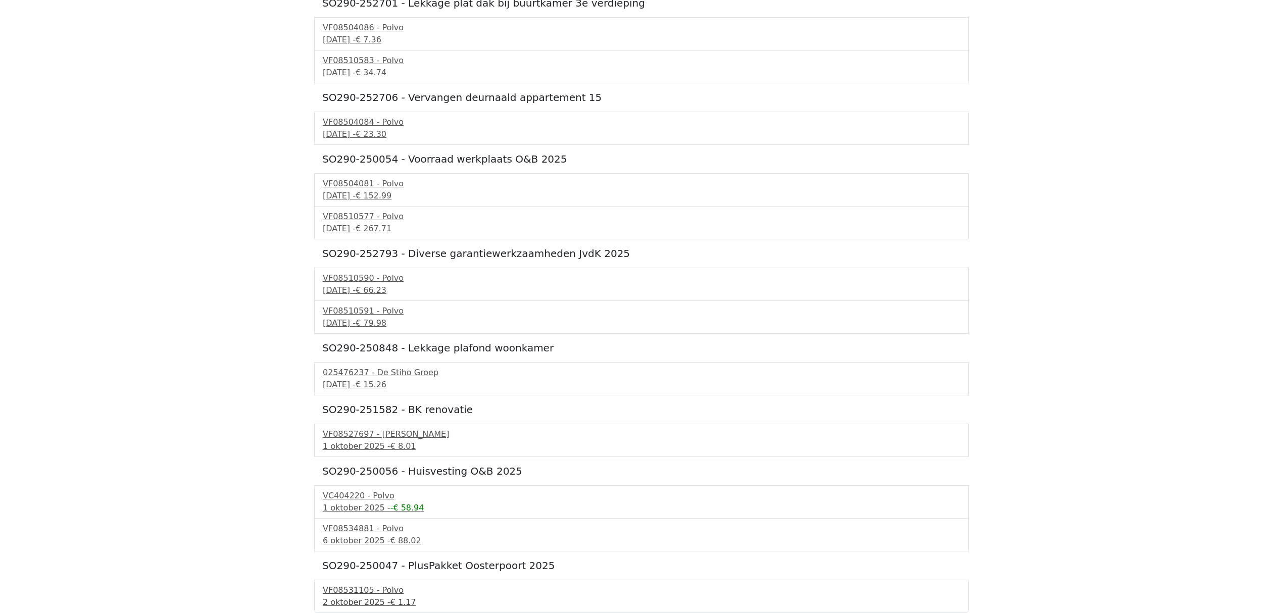
click at [360, 589] on div "VF08531105 - Polvo" at bounding box center [642, 591] width 638 height 12
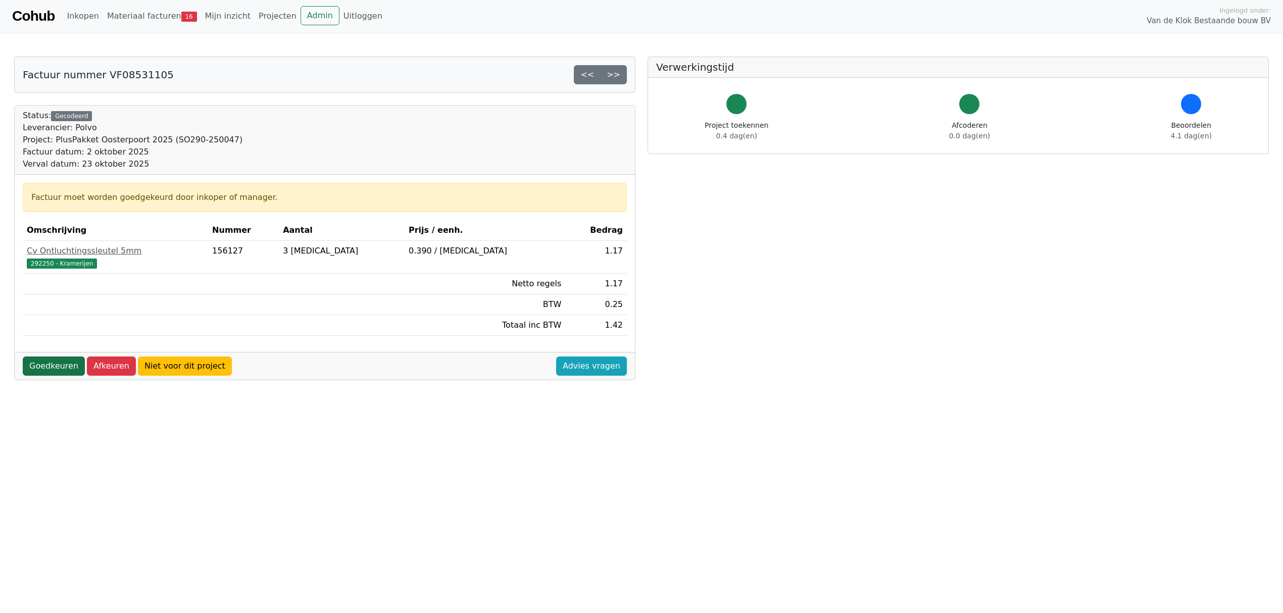
click at [45, 368] on link "Goedkeuren" at bounding box center [54, 366] width 62 height 19
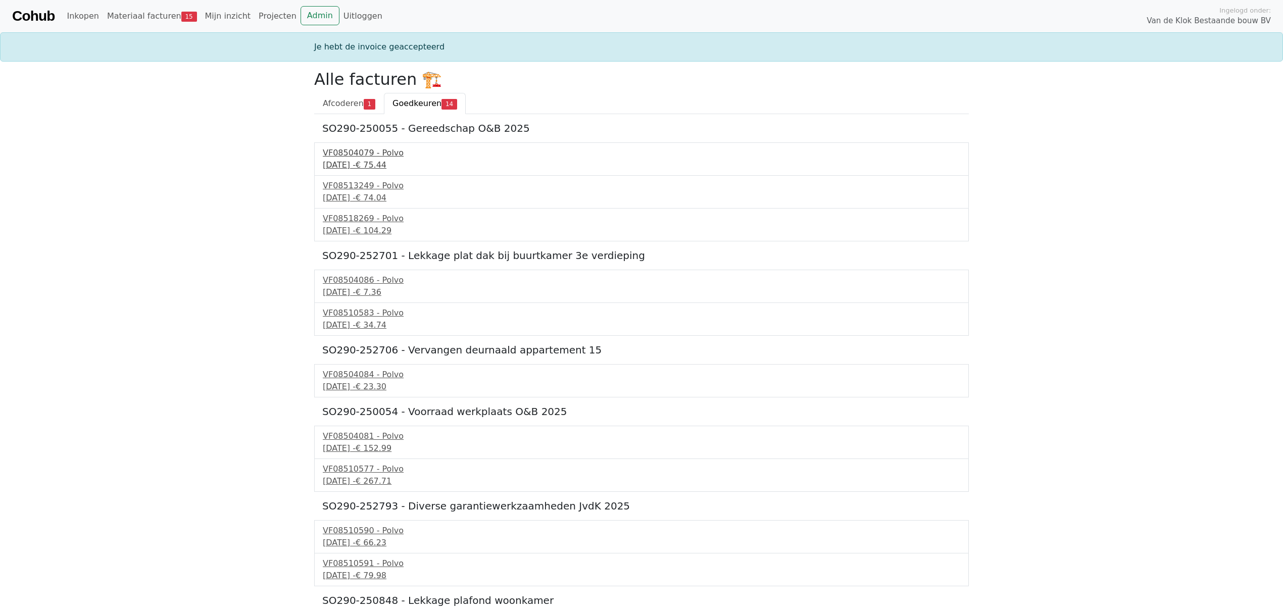
click at [360, 158] on div "VF08504079 - Polvo" at bounding box center [642, 153] width 638 height 12
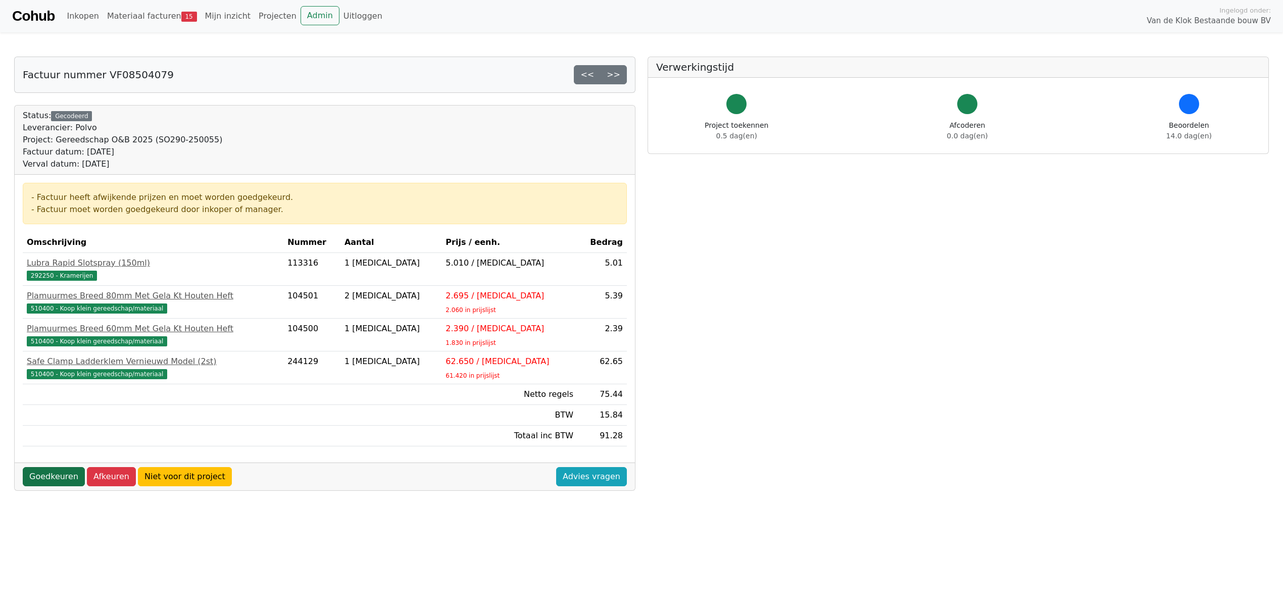
click at [37, 480] on link "Goedkeuren" at bounding box center [54, 476] width 62 height 19
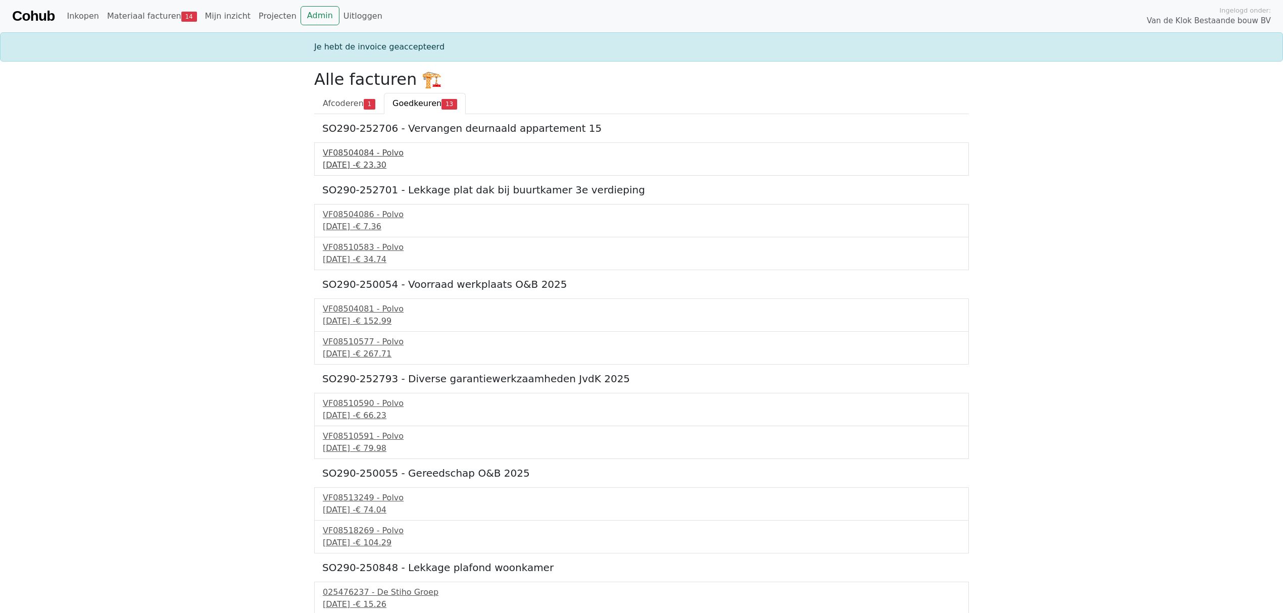
click at [354, 155] on div "VF08504084 - Polvo" at bounding box center [642, 153] width 638 height 12
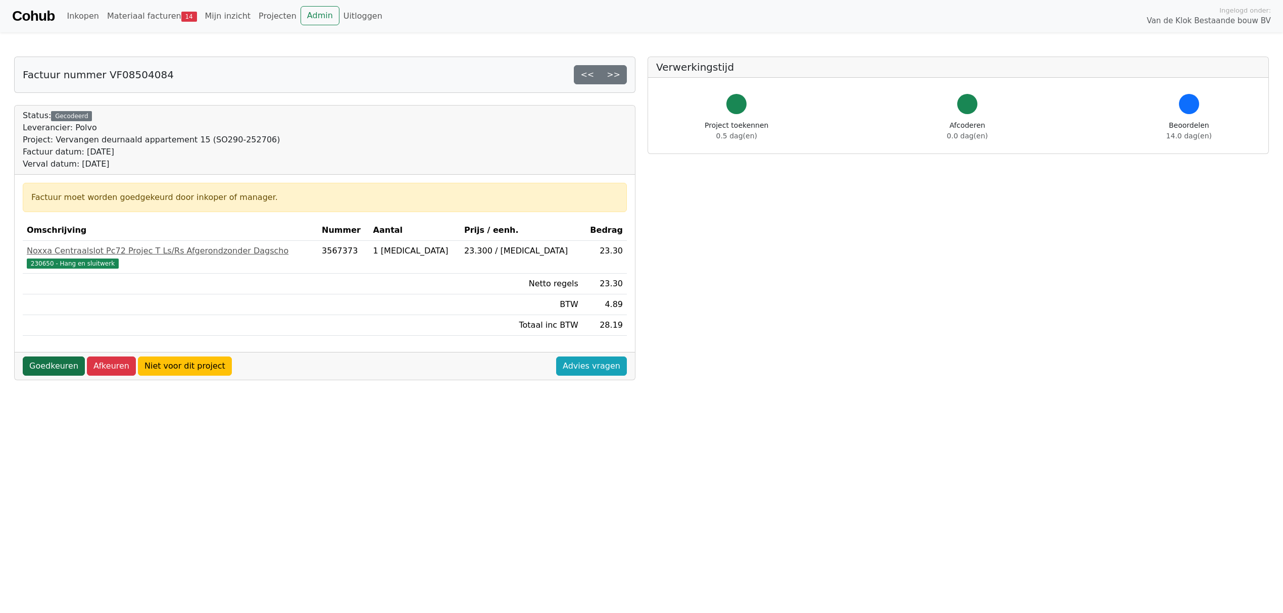
click at [46, 364] on link "Goedkeuren" at bounding box center [54, 366] width 62 height 19
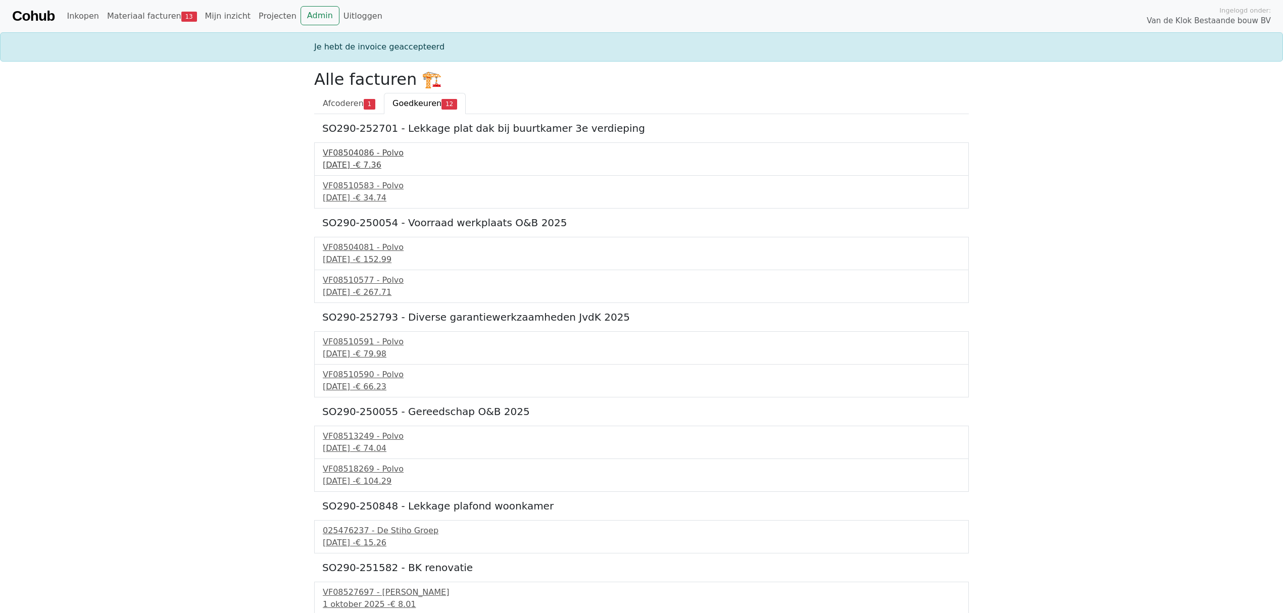
click at [358, 157] on div "VF08504086 - Polvo" at bounding box center [642, 153] width 638 height 12
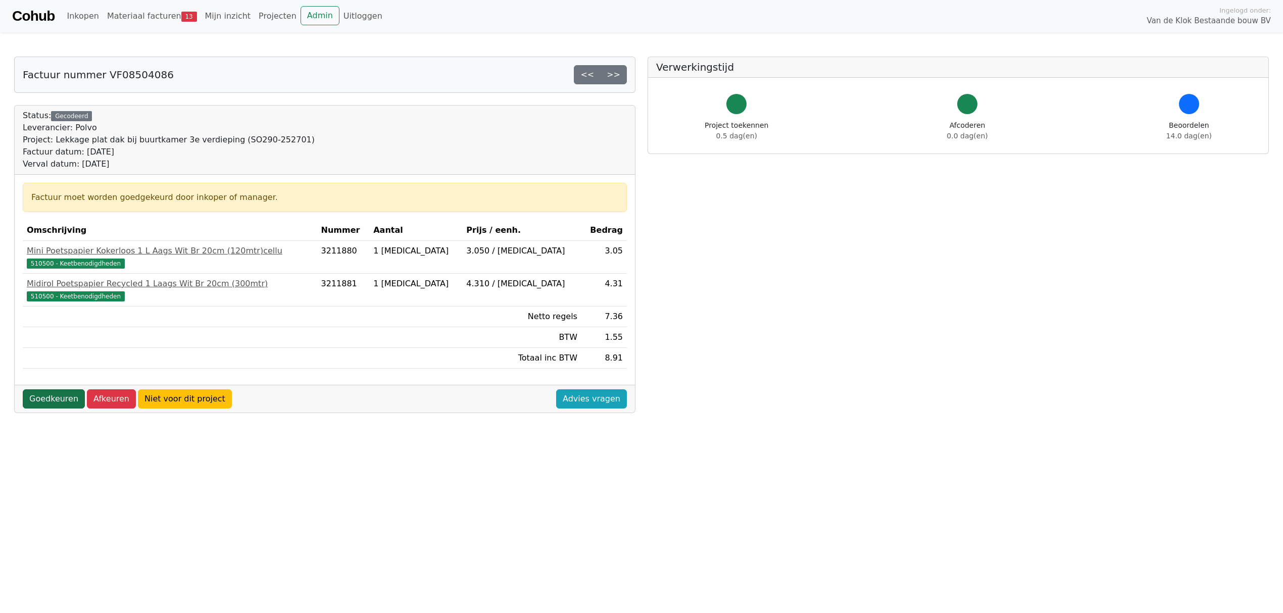
click at [47, 403] on link "Goedkeuren" at bounding box center [54, 398] width 62 height 19
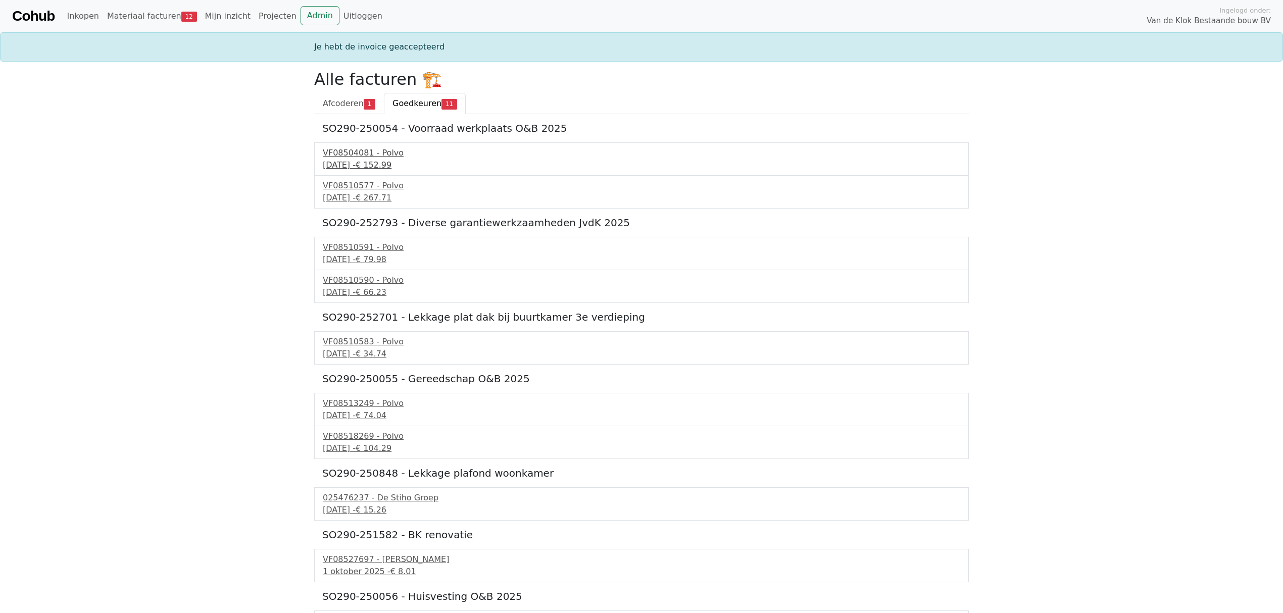
click at [366, 156] on div "VF08504081 - Polvo" at bounding box center [642, 153] width 638 height 12
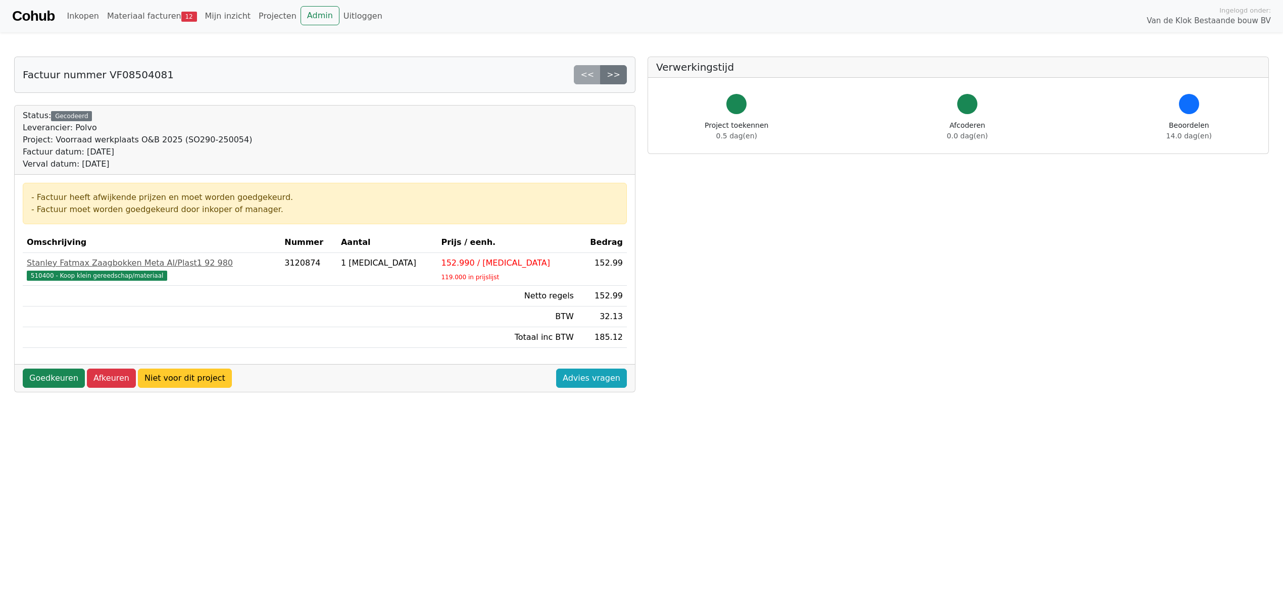
click at [166, 381] on link "Niet voor dit project" at bounding box center [185, 378] width 94 height 19
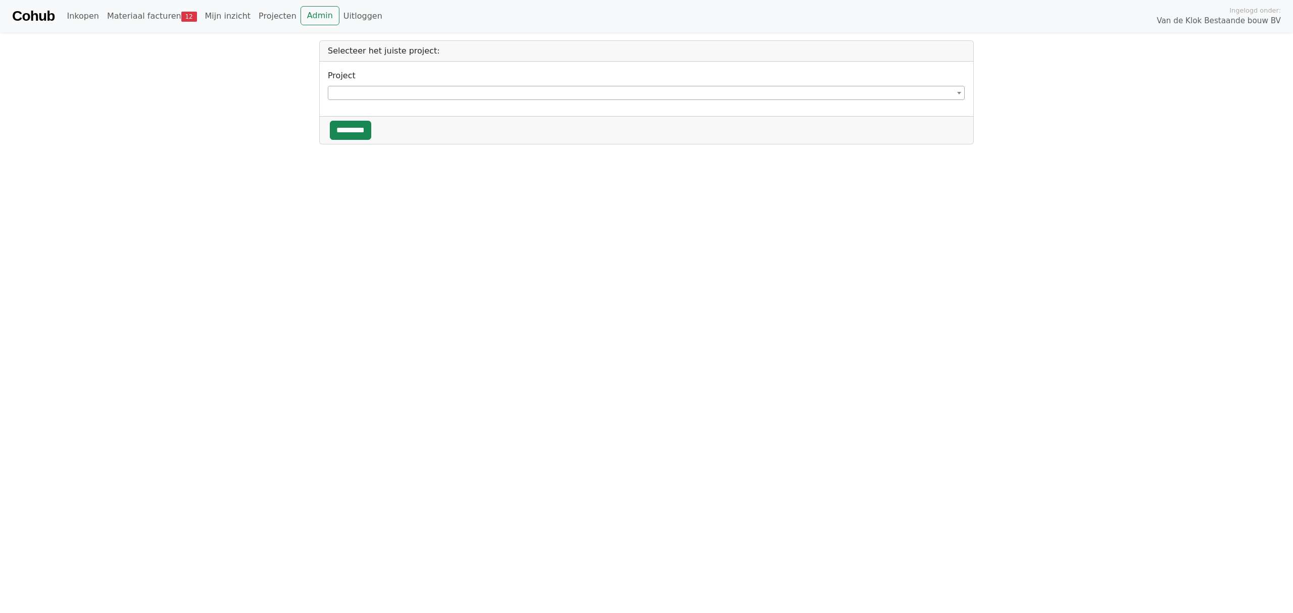
click at [360, 93] on span at bounding box center [646, 93] width 637 height 14
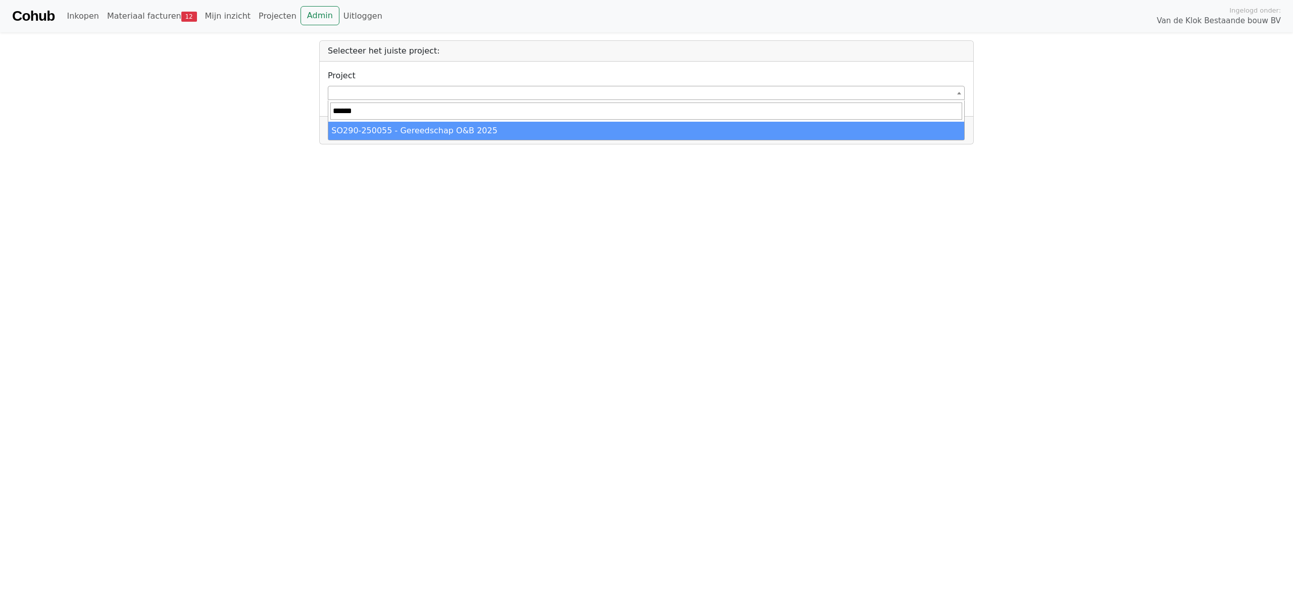
type input "******"
select select "******"
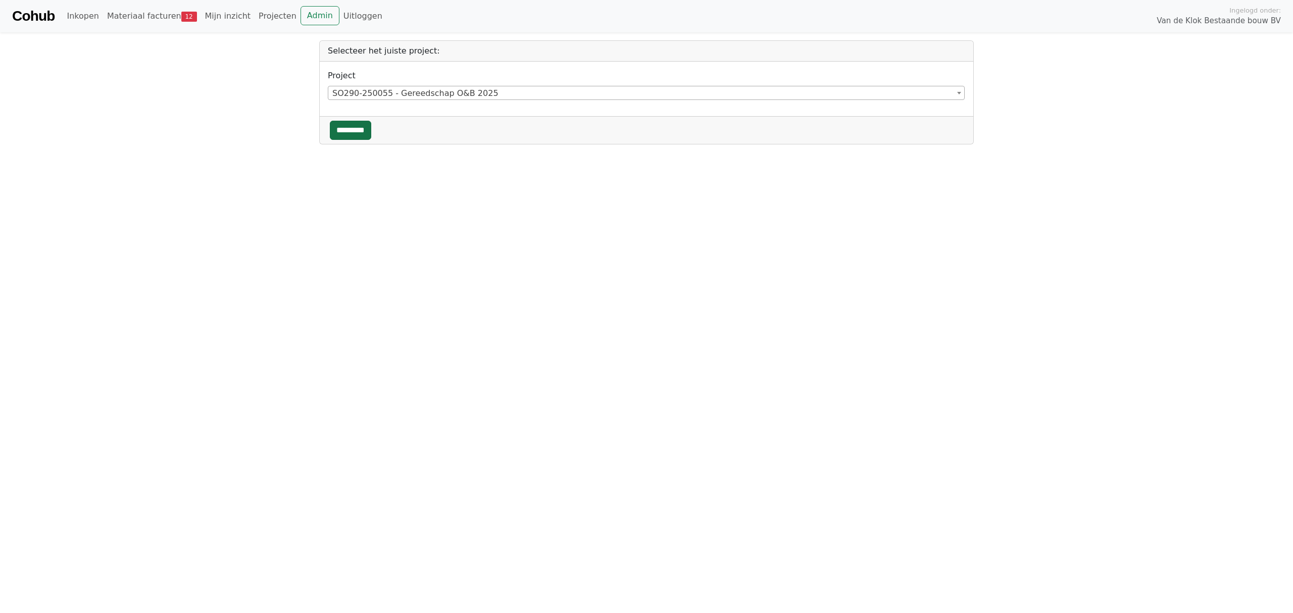
click at [356, 134] on input "*********" at bounding box center [350, 130] width 41 height 19
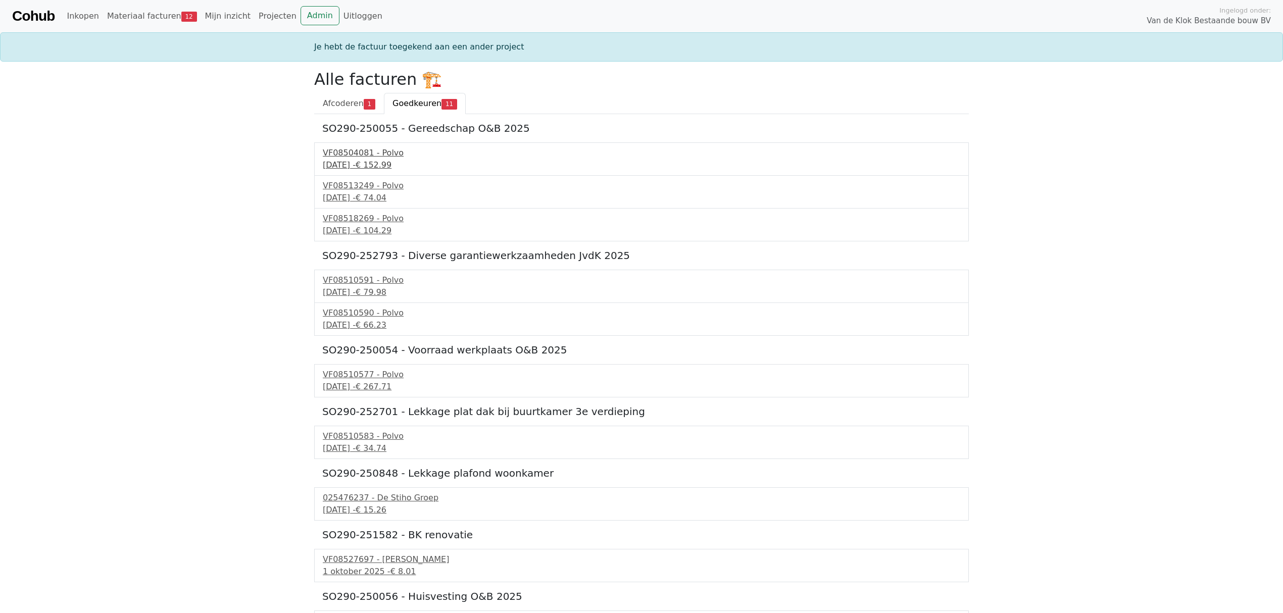
click at [380, 164] on div "22 september 2025 - € 152.99" at bounding box center [642, 165] width 638 height 12
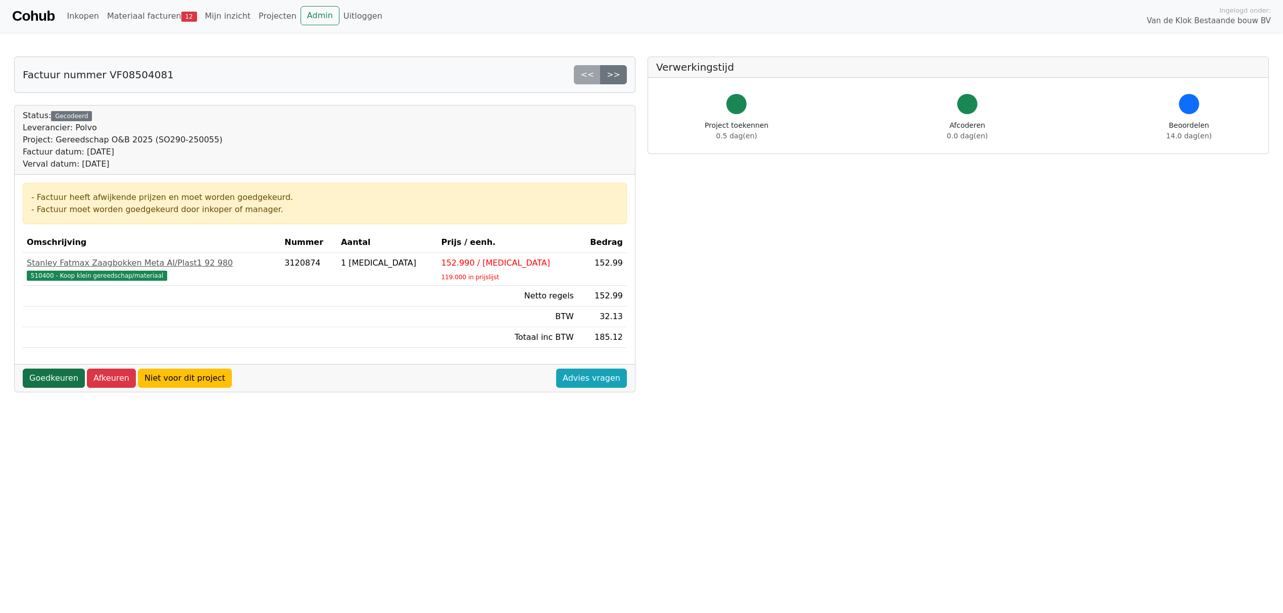
click at [46, 377] on link "Goedkeuren" at bounding box center [54, 378] width 62 height 19
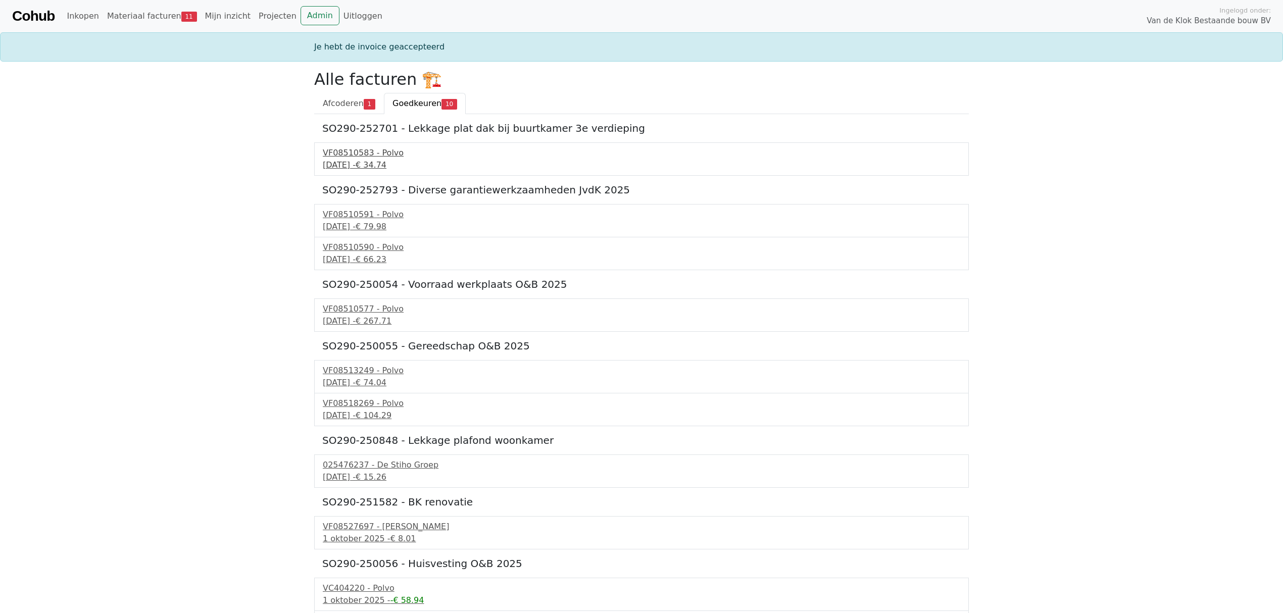
click at [350, 150] on div "VF08510583 - Polvo" at bounding box center [642, 153] width 638 height 12
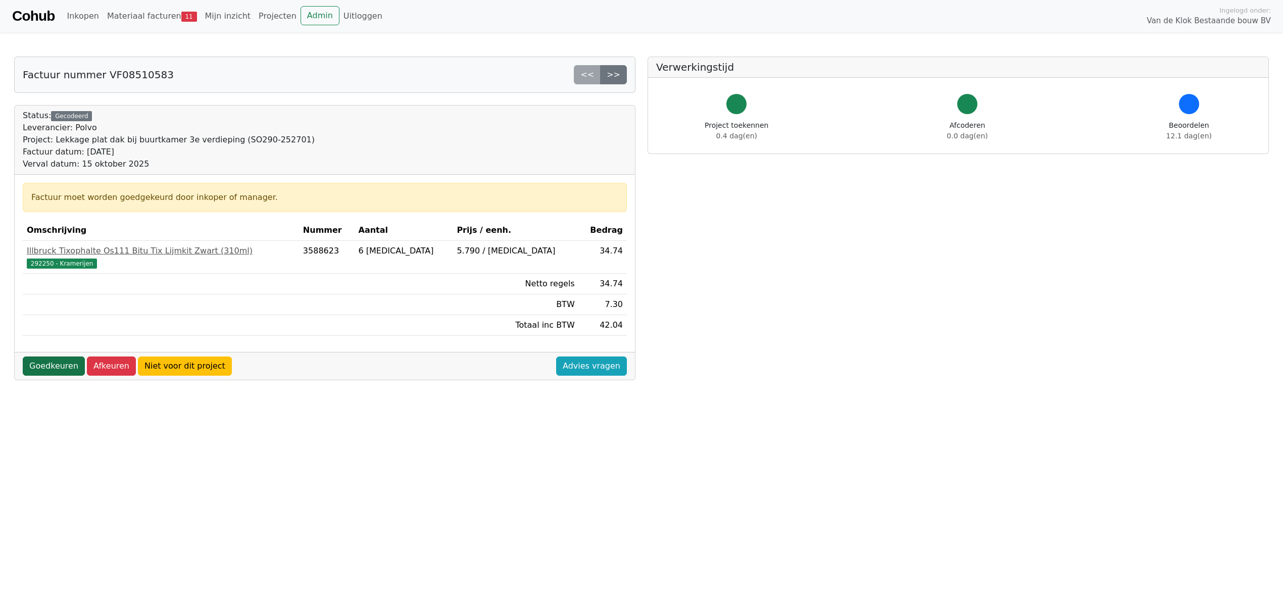
click at [44, 374] on link "Goedkeuren" at bounding box center [54, 366] width 62 height 19
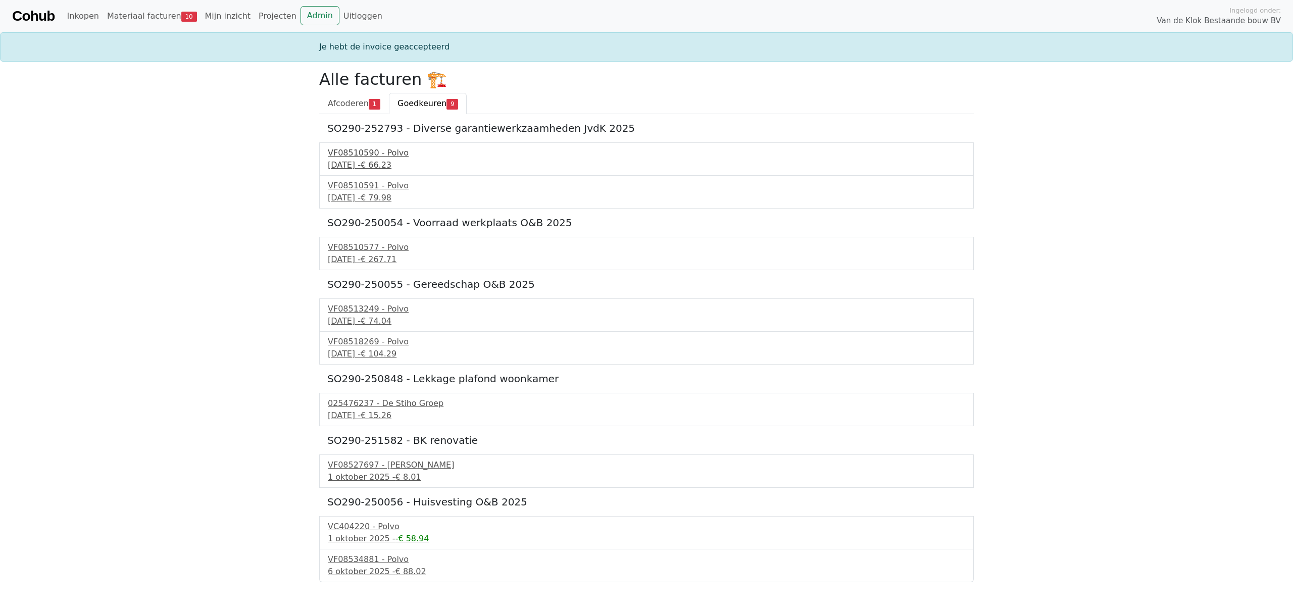
click at [367, 156] on div "VF08510590 - Polvo" at bounding box center [647, 153] width 638 height 12
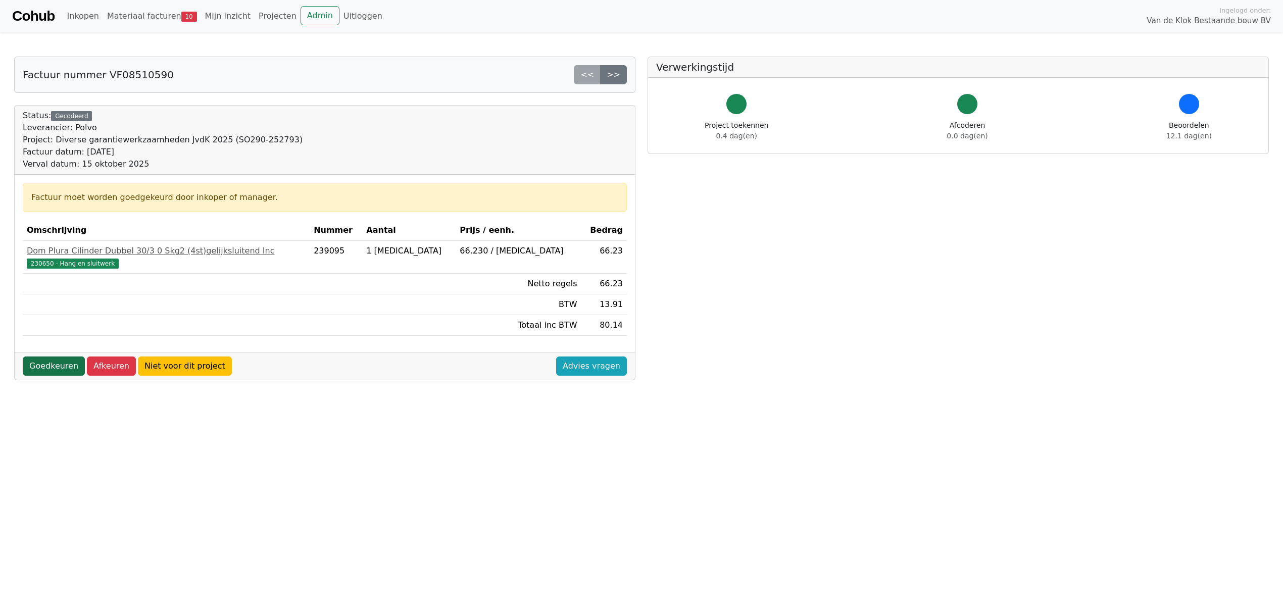
click at [54, 370] on link "Goedkeuren" at bounding box center [54, 366] width 62 height 19
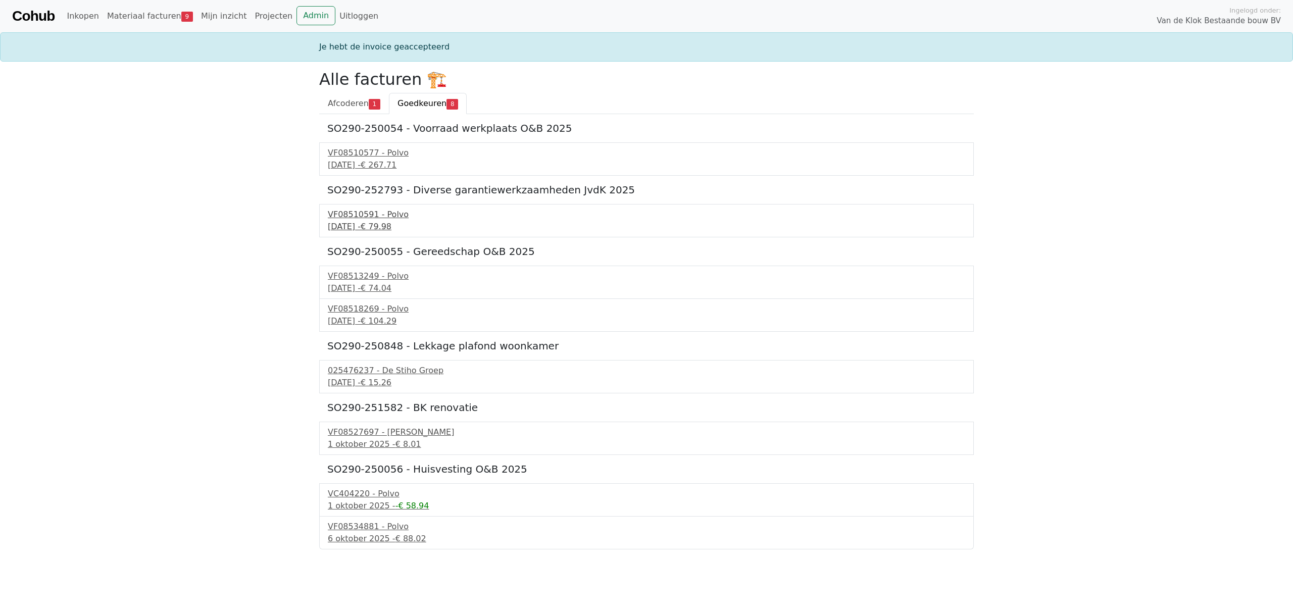
click at [370, 225] on div "[DATE] - € 79.98" at bounding box center [647, 227] width 638 height 12
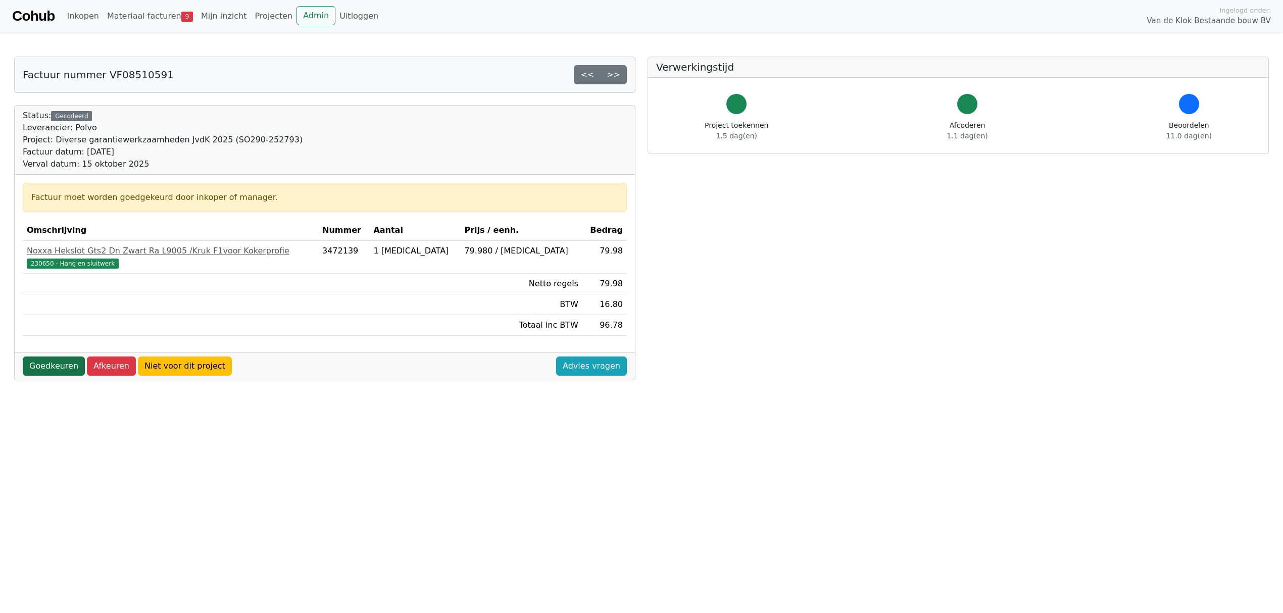
click at [54, 370] on link "Goedkeuren" at bounding box center [54, 366] width 62 height 19
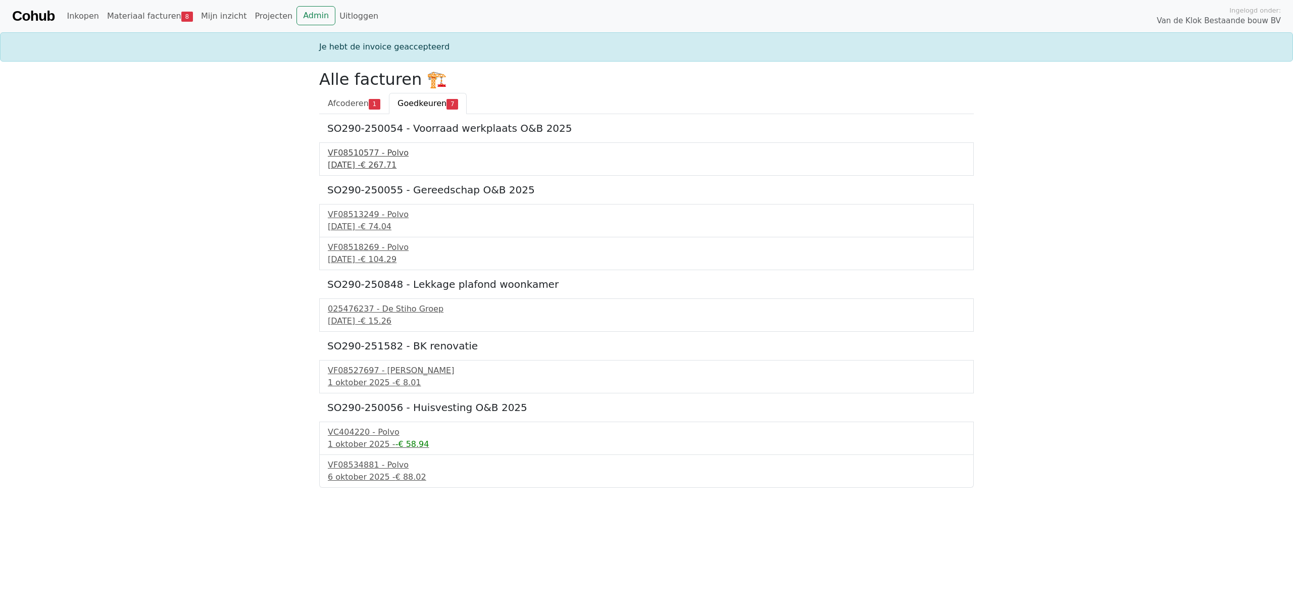
click at [368, 162] on div "24 september 2025 - € 267.71" at bounding box center [647, 165] width 638 height 12
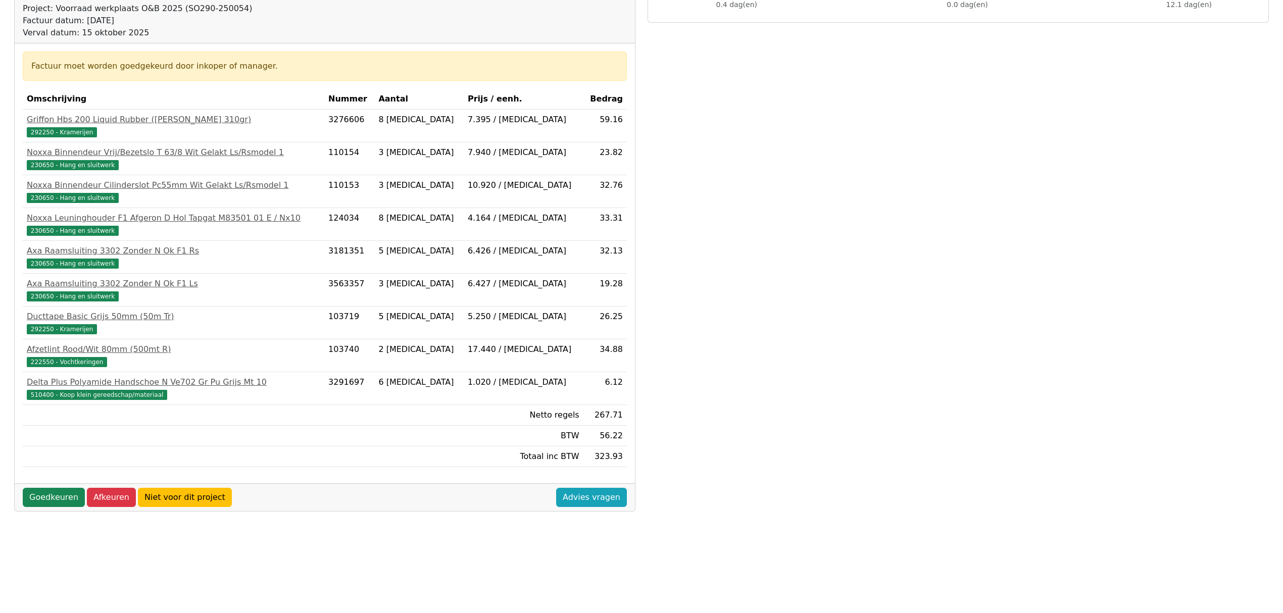
scroll to position [136, 0]
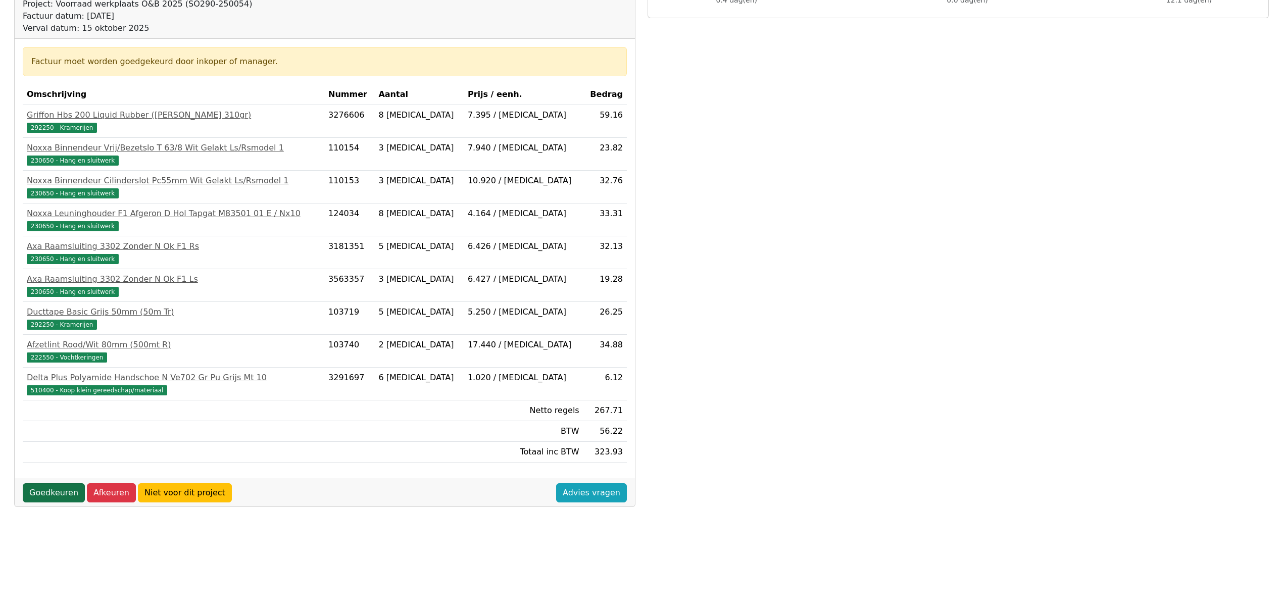
click at [36, 495] on link "Goedkeuren" at bounding box center [54, 492] width 62 height 19
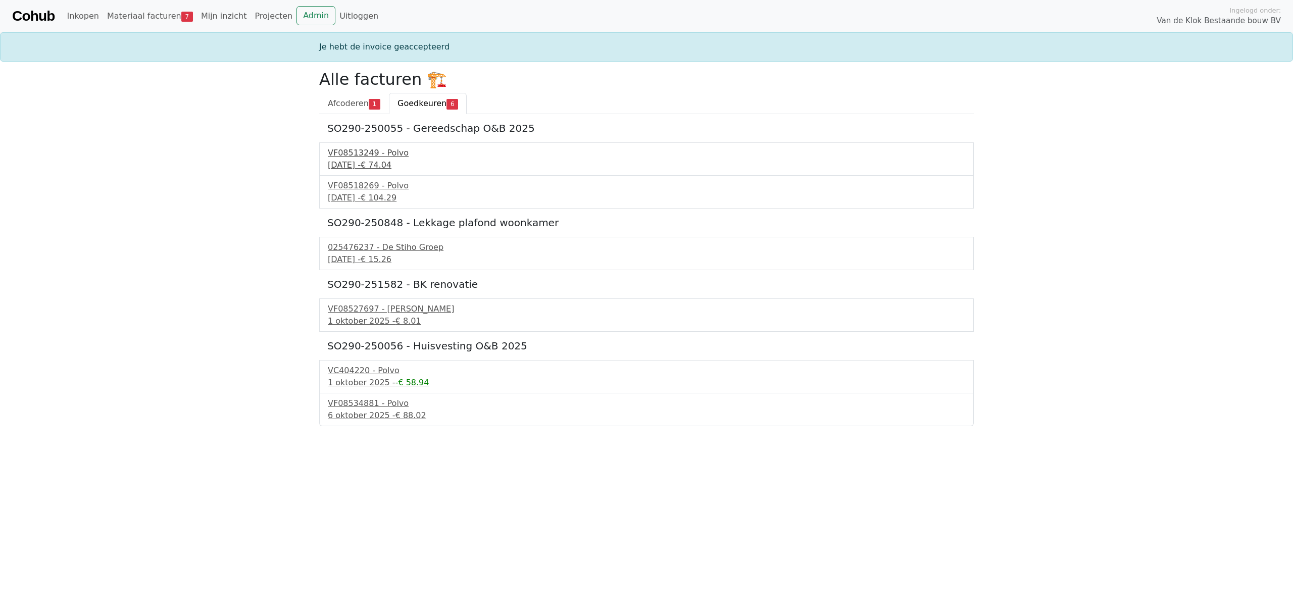
click at [354, 154] on div "VF08513249 - Polvo" at bounding box center [647, 153] width 638 height 12
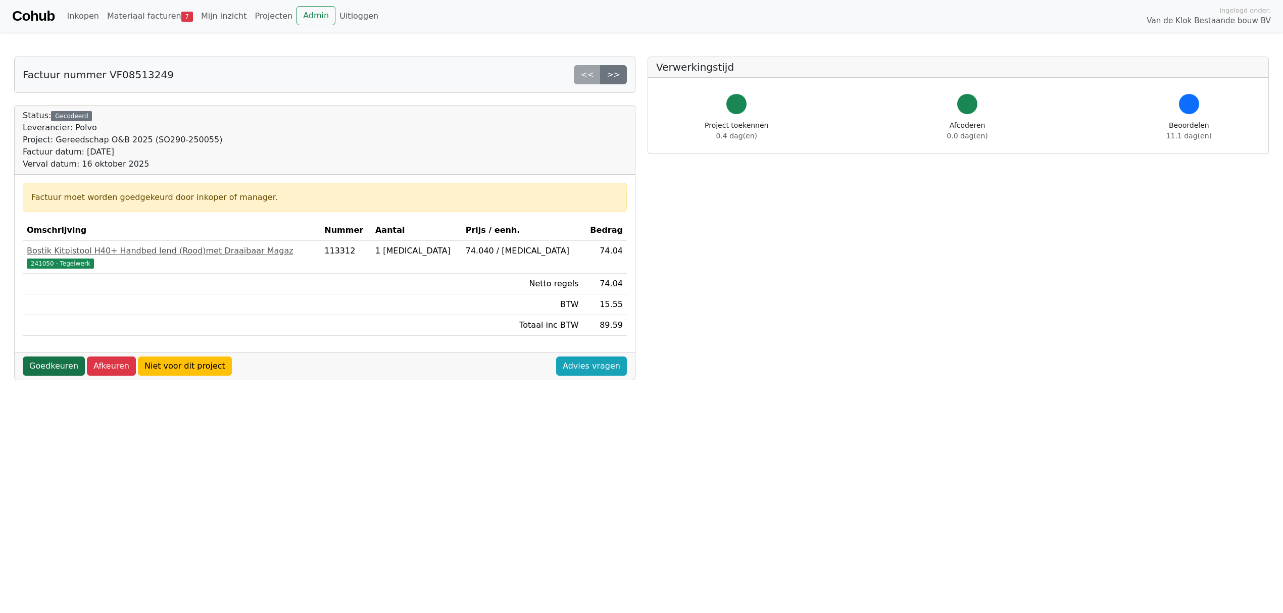
click at [39, 364] on link "Goedkeuren" at bounding box center [54, 366] width 62 height 19
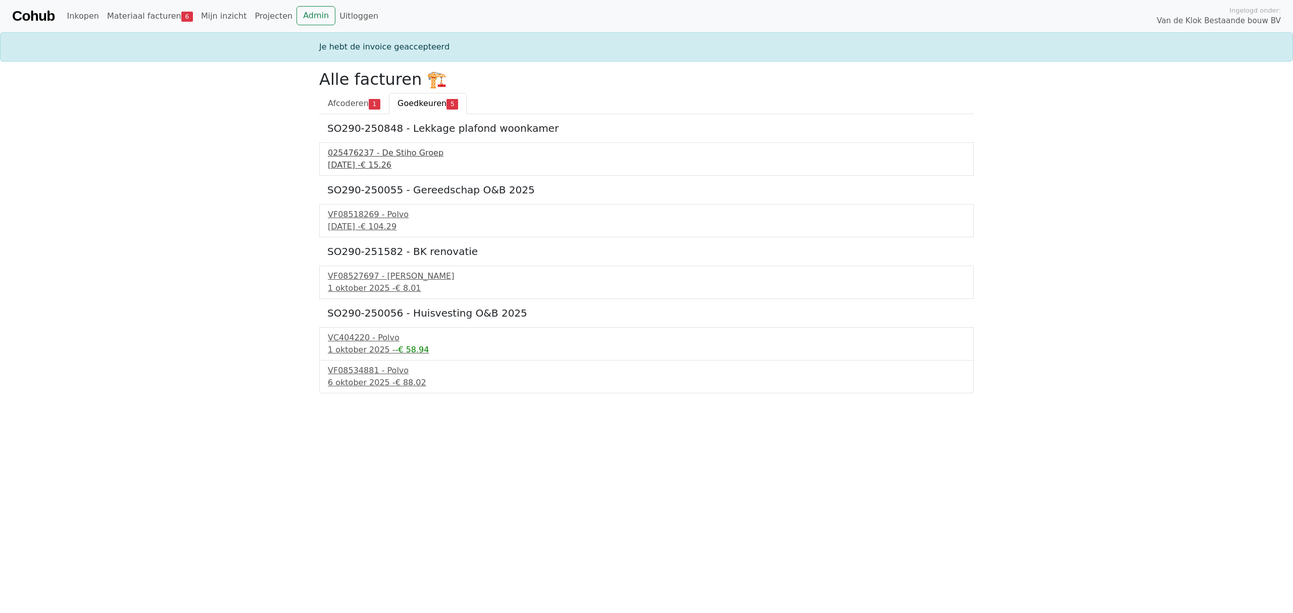
click at [372, 158] on div "025476237 - De Stiho Groep" at bounding box center [647, 153] width 638 height 12
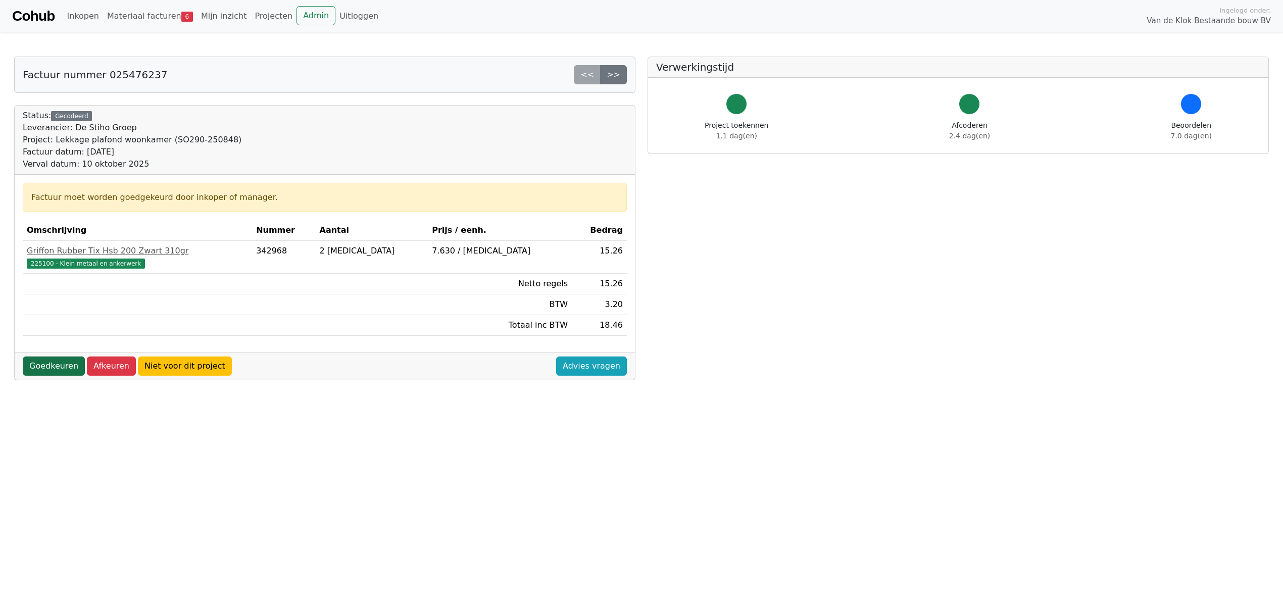
click at [51, 365] on link "Goedkeuren" at bounding box center [54, 366] width 62 height 19
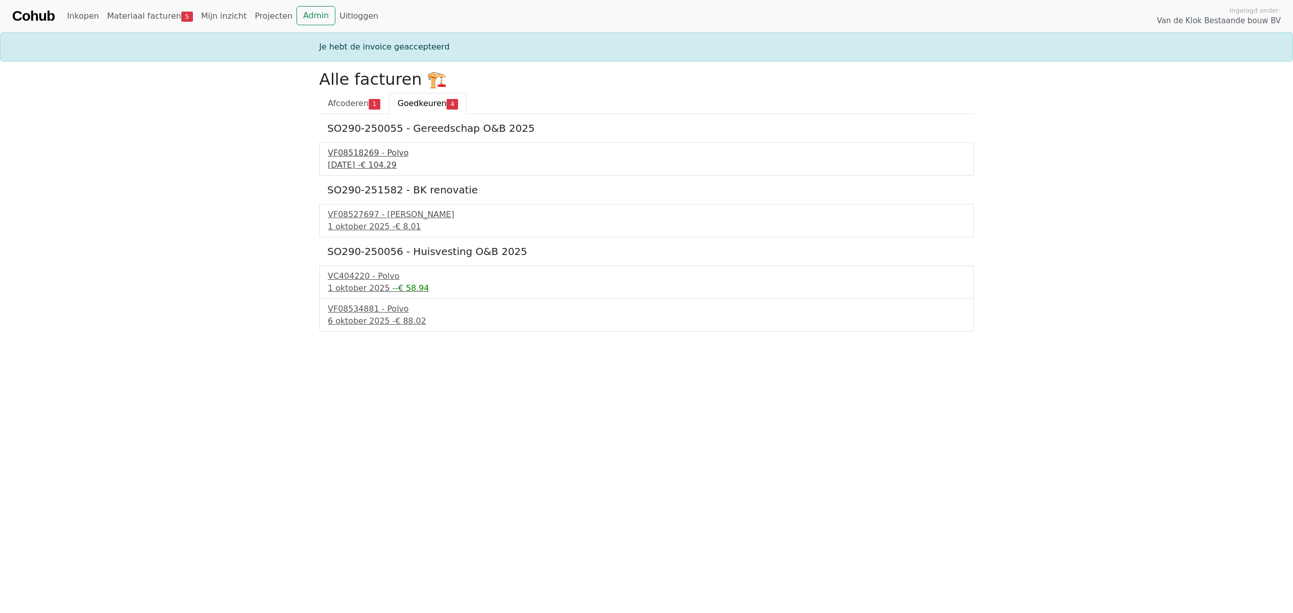
click at [355, 155] on div "VF08518269 - Polvo" at bounding box center [647, 153] width 638 height 12
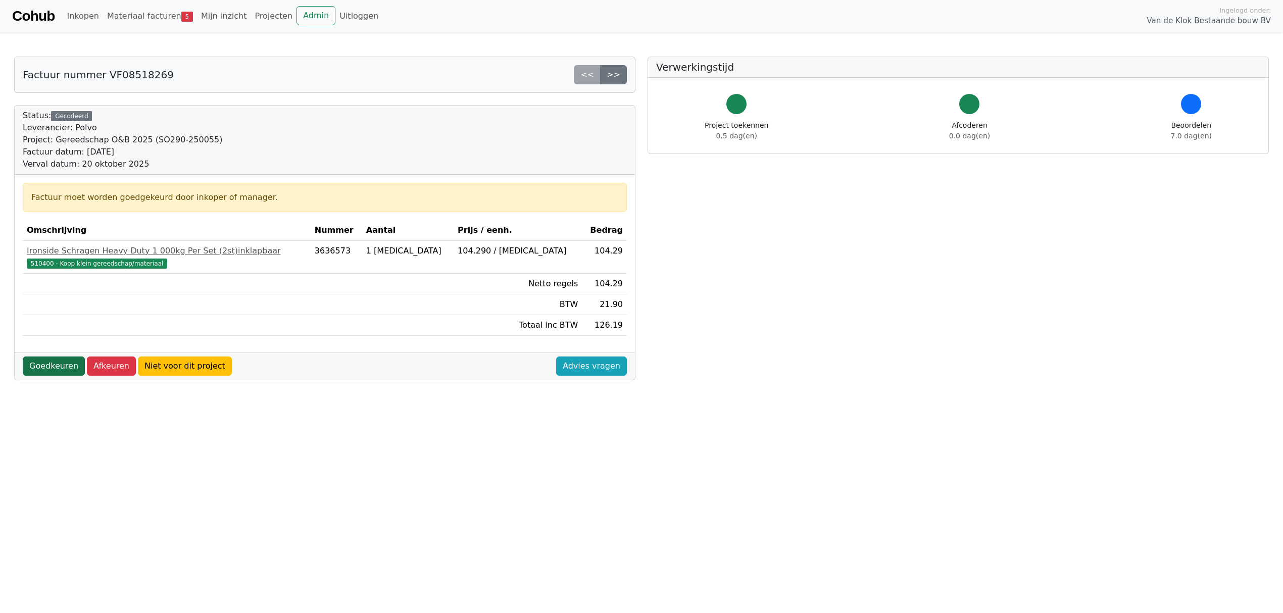
click at [33, 363] on link "Goedkeuren" at bounding box center [54, 366] width 62 height 19
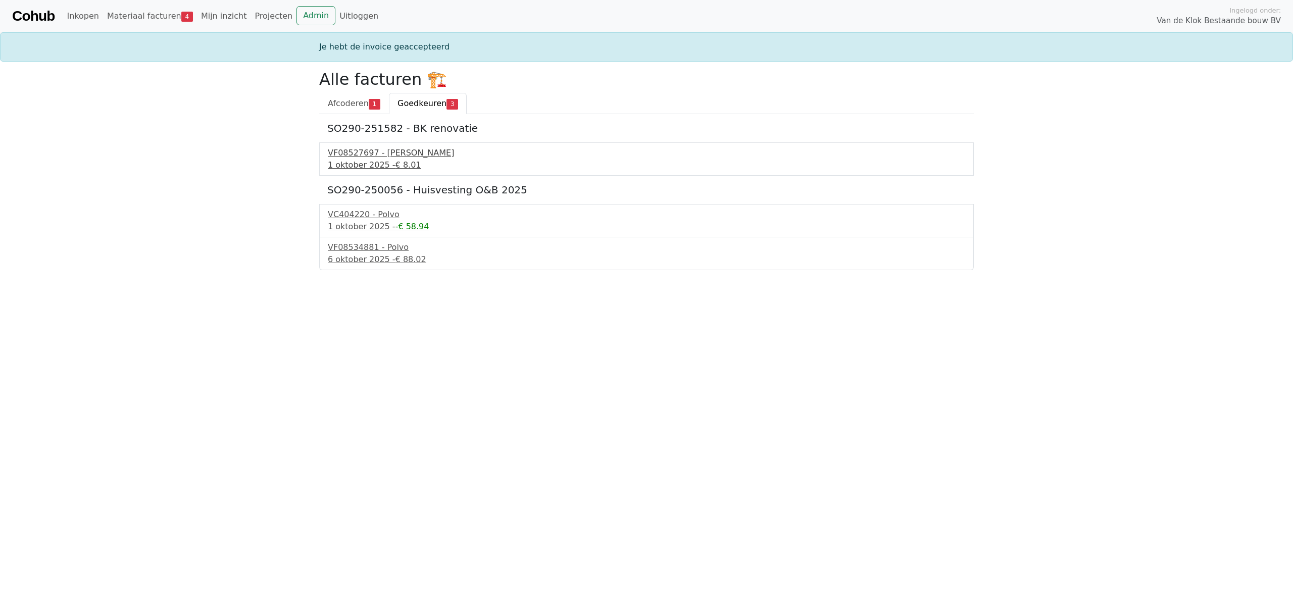
click at [362, 164] on div "1 oktober 2025 - € 8.01" at bounding box center [647, 165] width 638 height 12
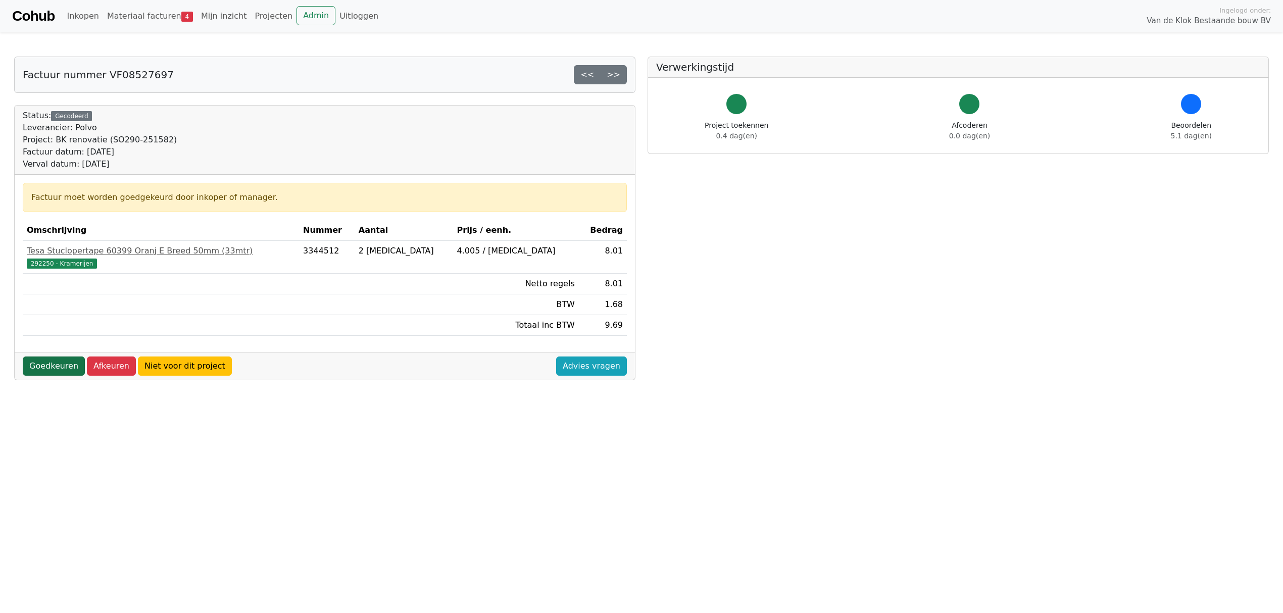
click at [55, 366] on link "Goedkeuren" at bounding box center [54, 366] width 62 height 19
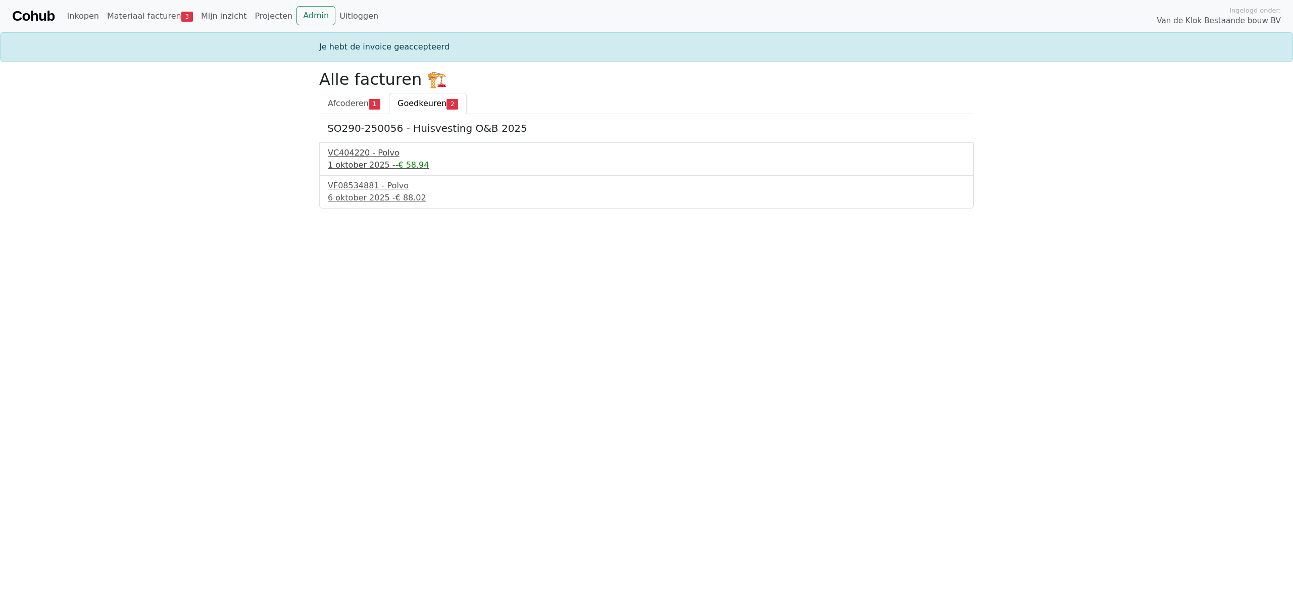
click at [365, 164] on div "1 oktober 2025 - -€ 58.94" at bounding box center [647, 165] width 638 height 12
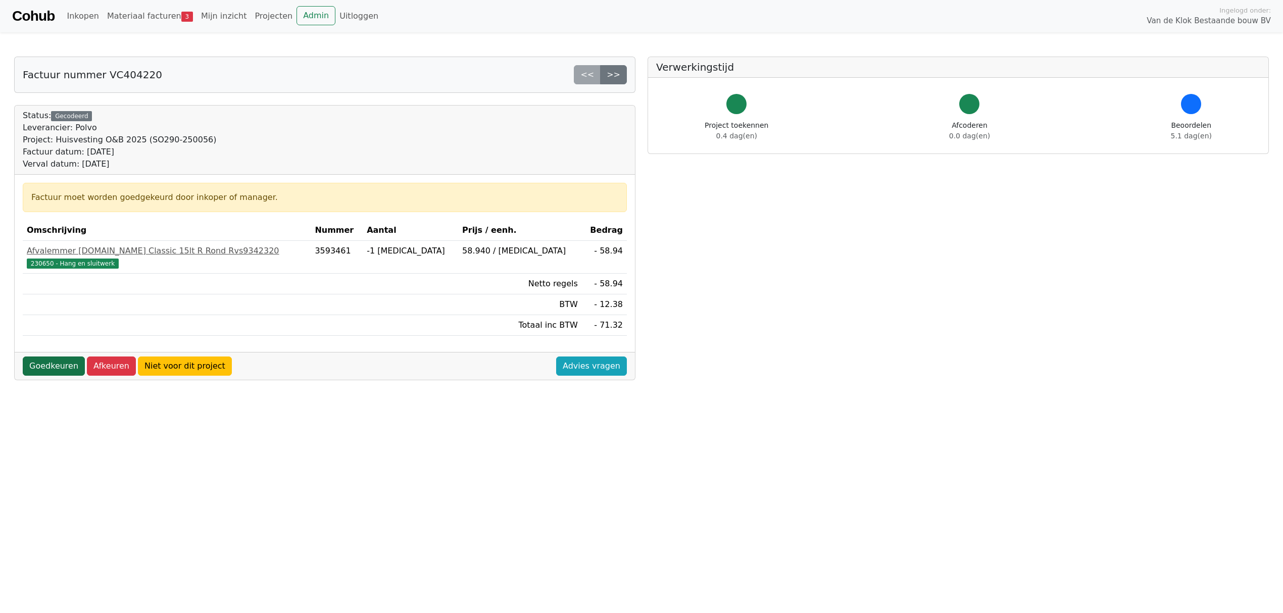
click at [52, 372] on link "Goedkeuren" at bounding box center [54, 366] width 62 height 19
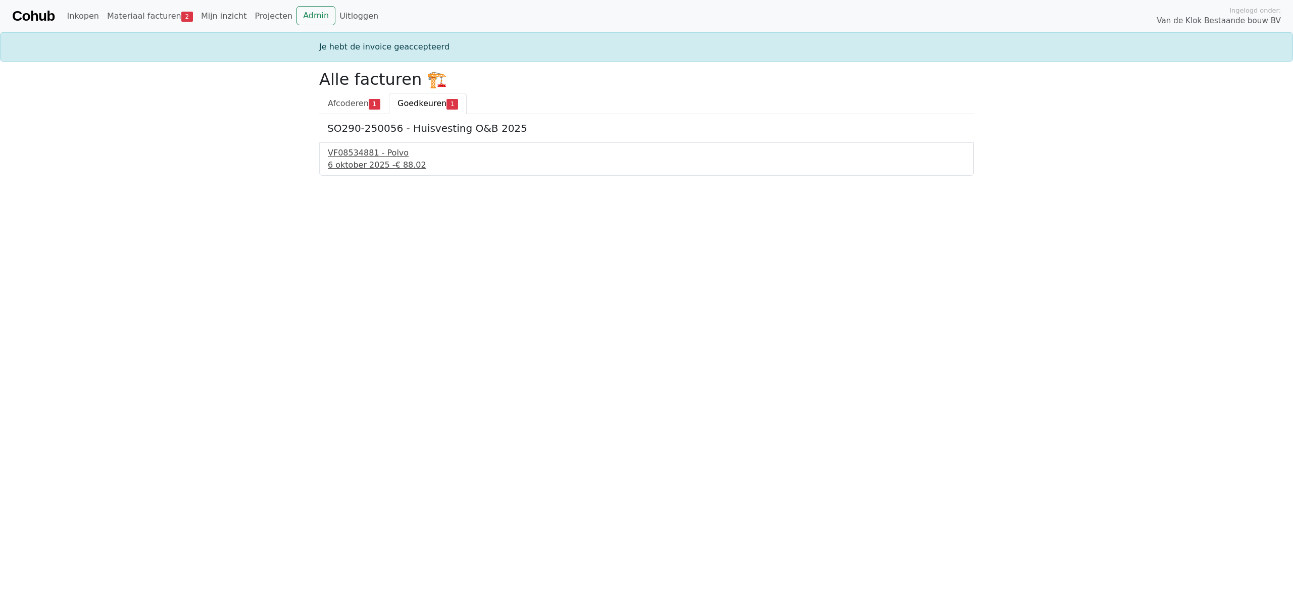
click at [353, 155] on div "VF08534881 - Polvo" at bounding box center [647, 153] width 638 height 12
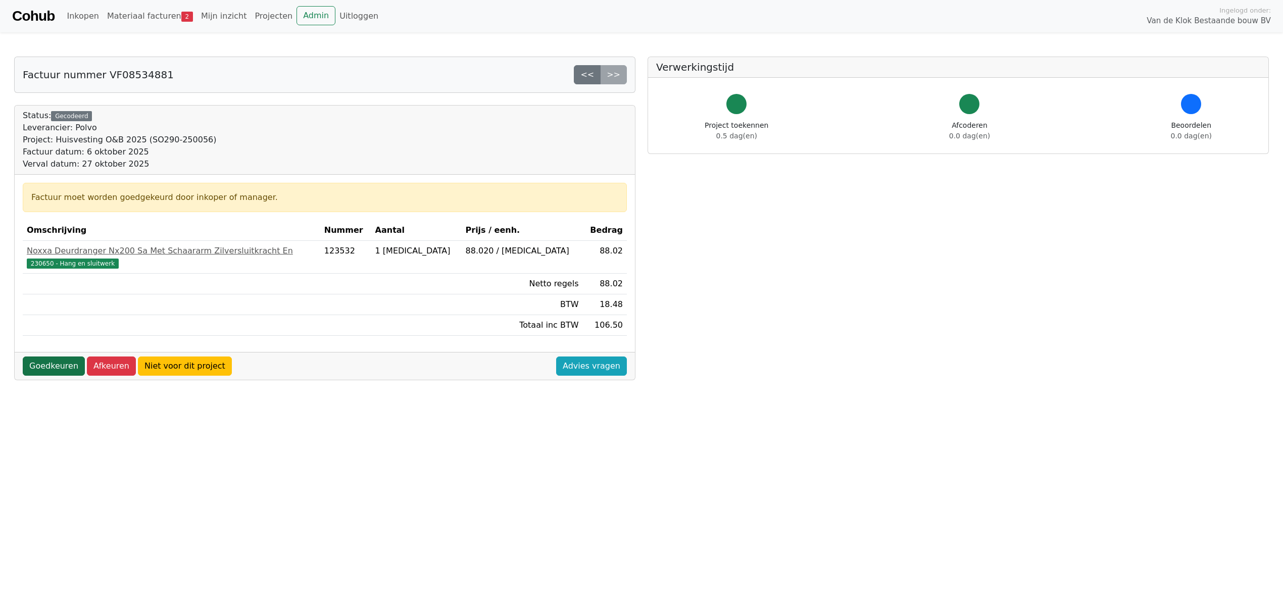
click at [47, 362] on link "Goedkeuren" at bounding box center [54, 366] width 62 height 19
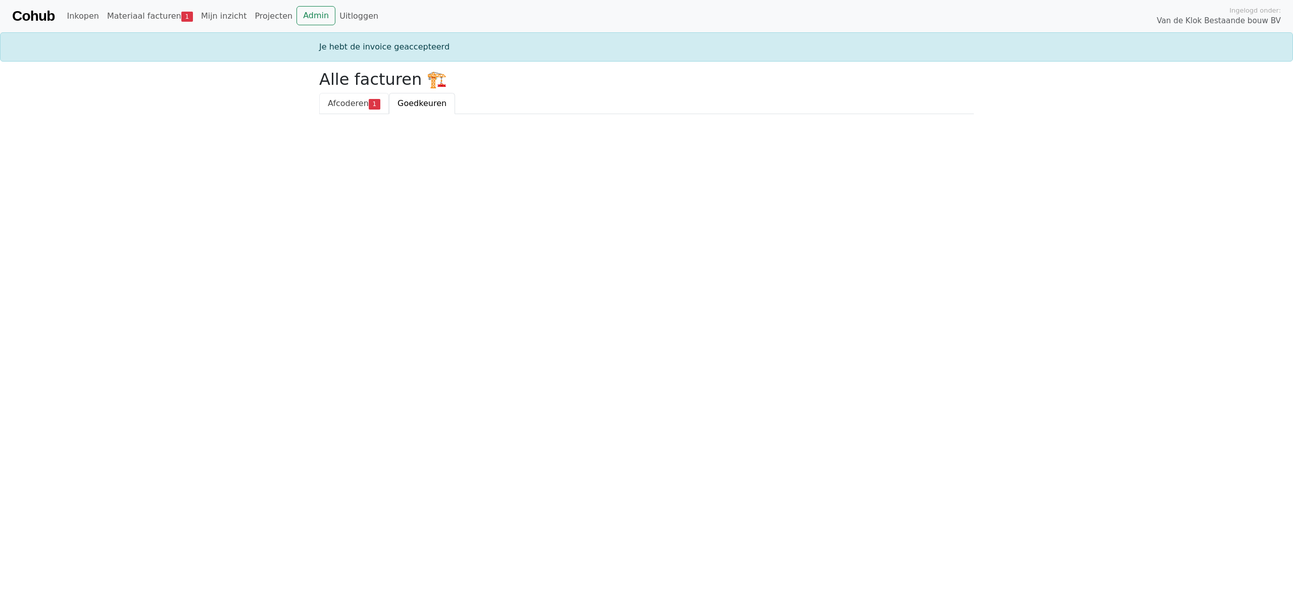
click at [349, 99] on span "Afcoderen" at bounding box center [348, 104] width 41 height 10
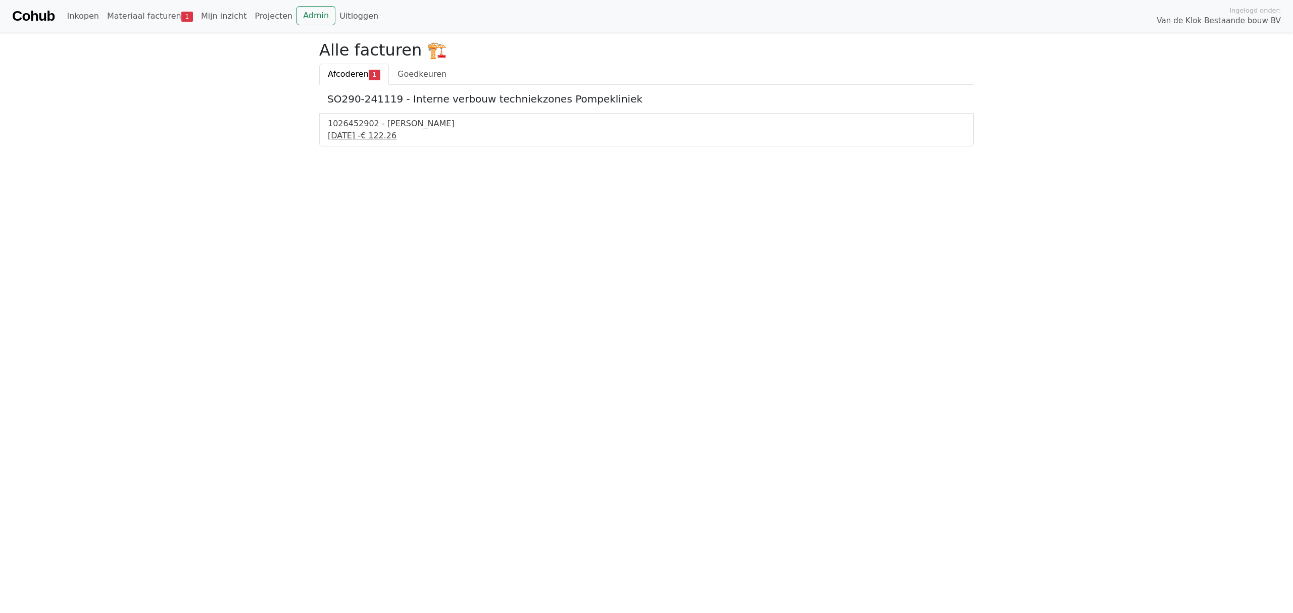
click at [364, 125] on div "1026452902 - [PERSON_NAME]" at bounding box center [647, 124] width 638 height 12
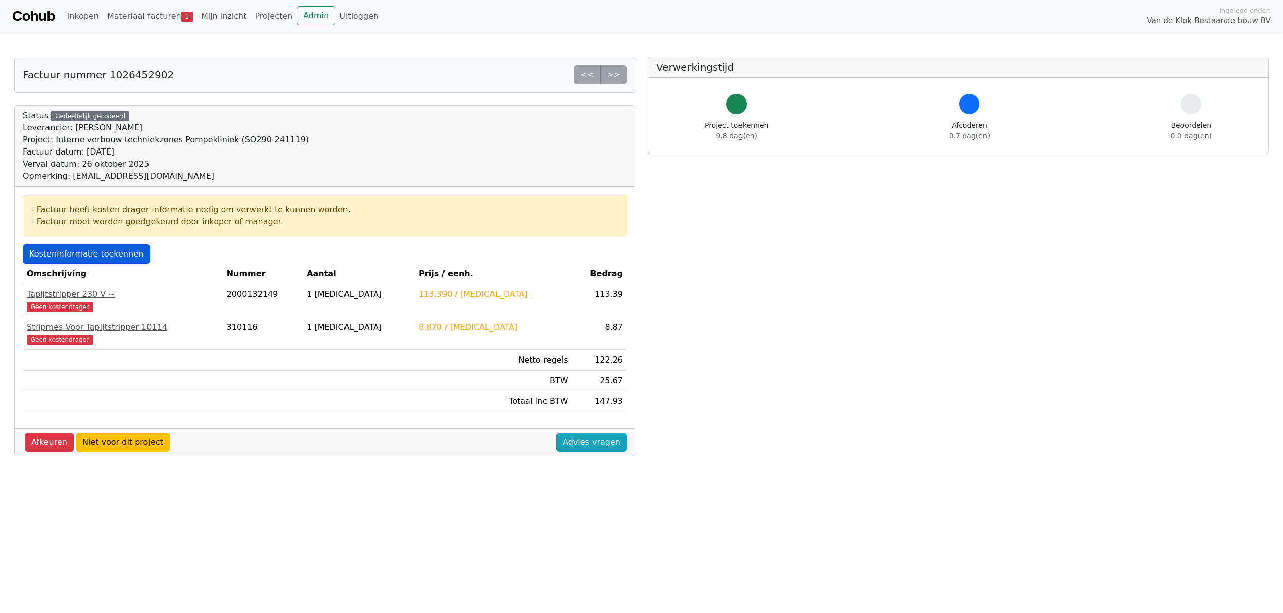
click at [72, 256] on link "Kosteninformatie toekennen" at bounding box center [86, 254] width 127 height 19
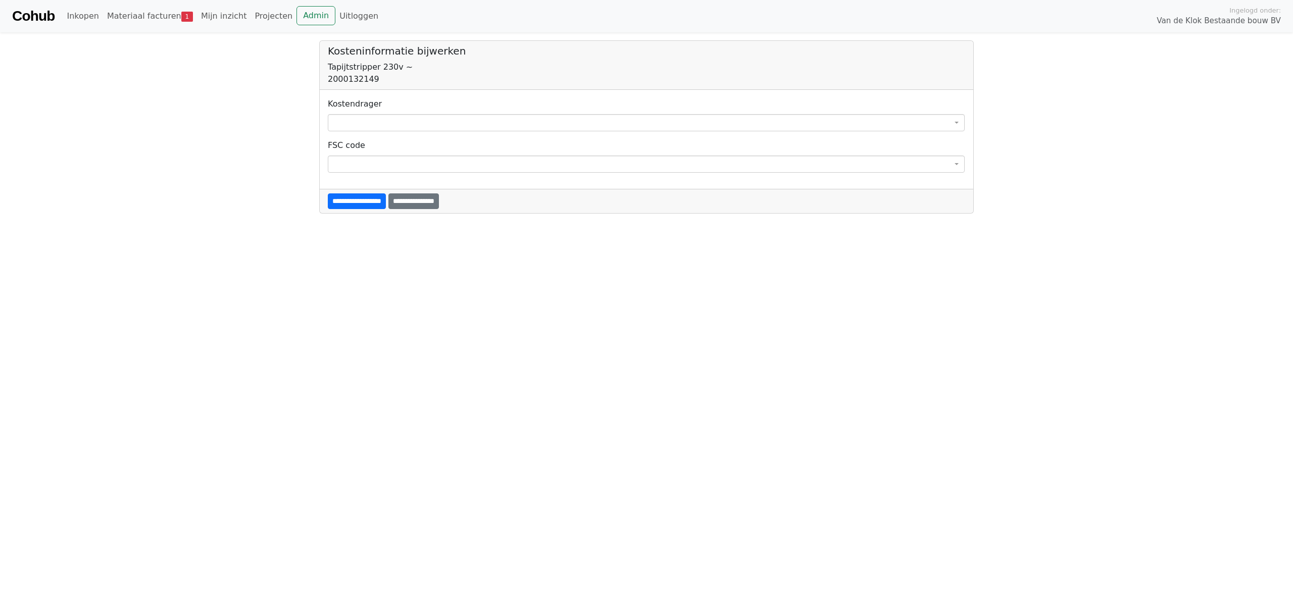
click at [385, 124] on span at bounding box center [646, 122] width 637 height 17
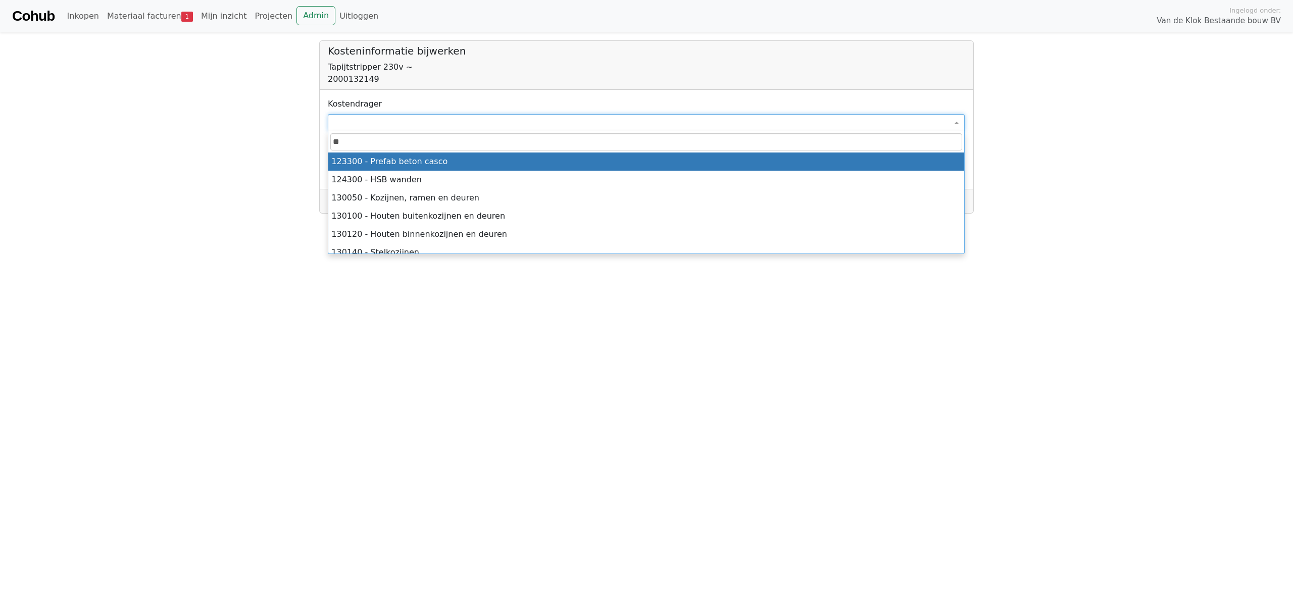
type input "*"
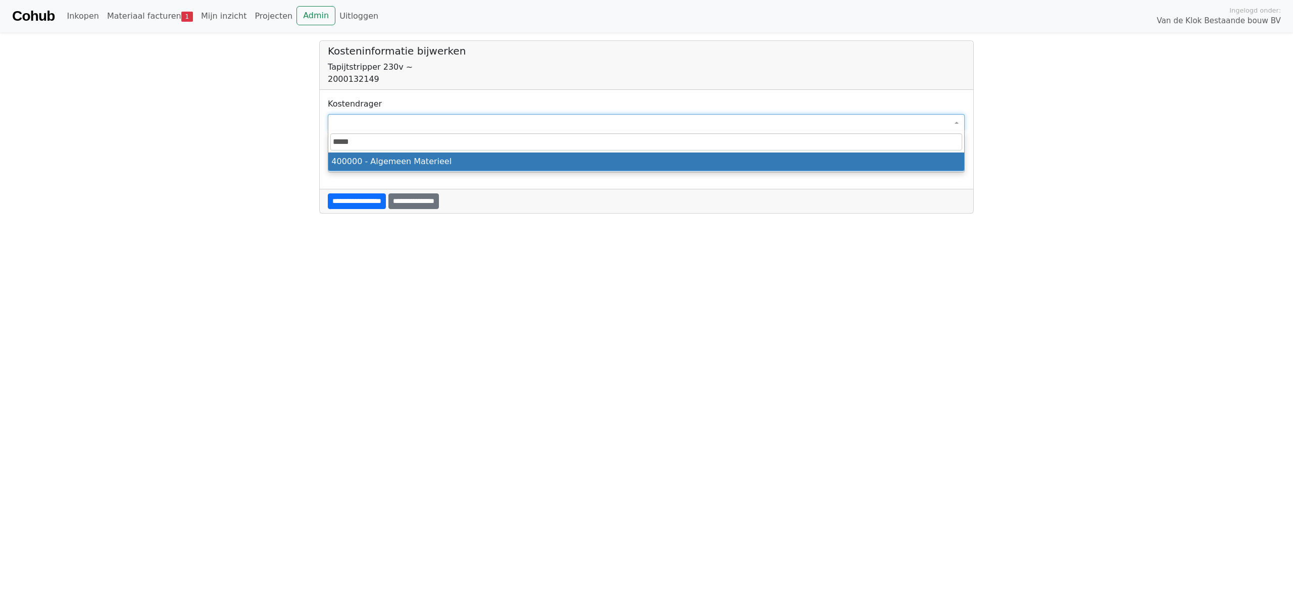
type input "*****"
select select "****"
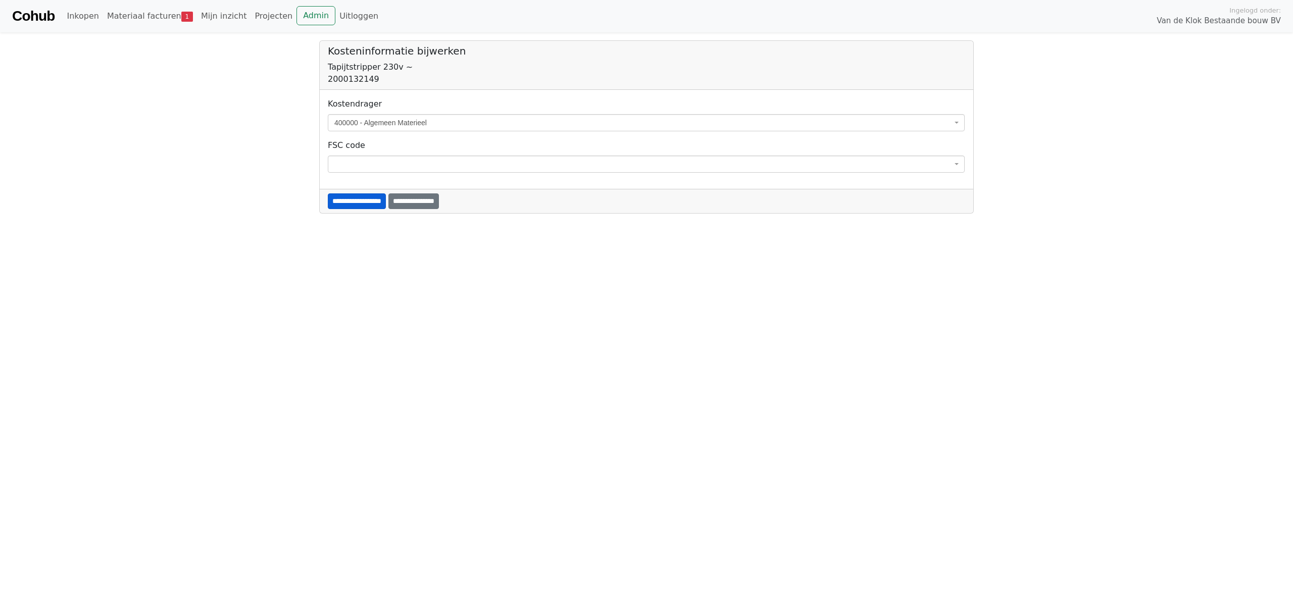
click at [358, 203] on input "**********" at bounding box center [357, 201] width 58 height 16
click at [360, 123] on span at bounding box center [646, 122] width 637 height 17
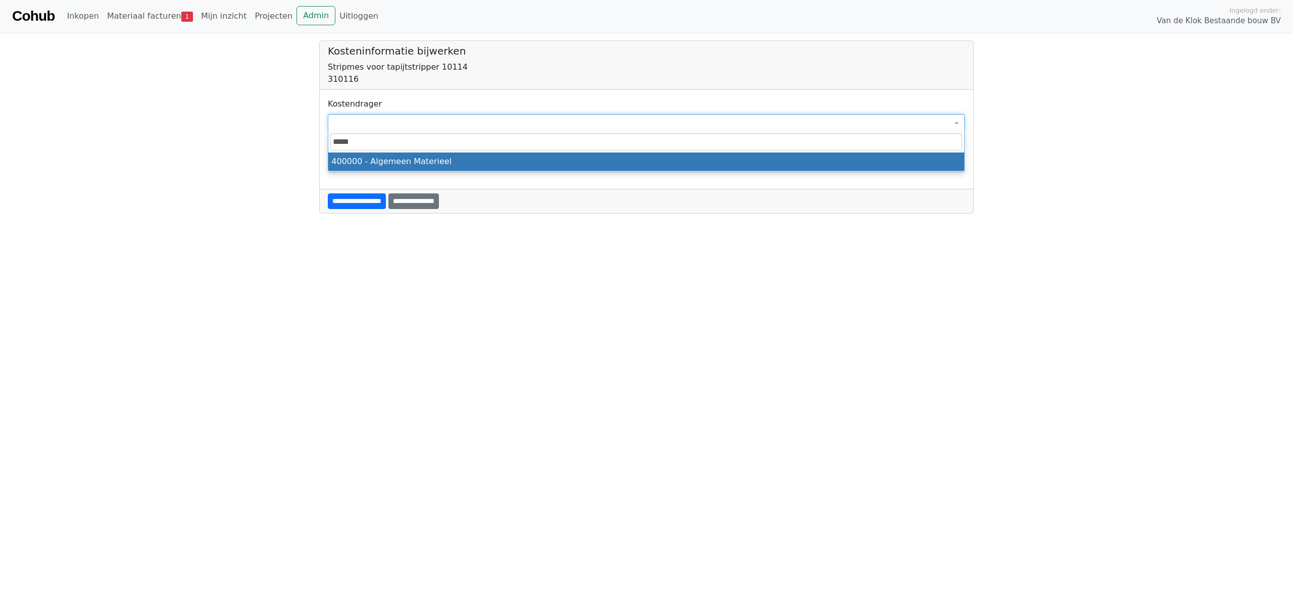
type input "*****"
select select "****"
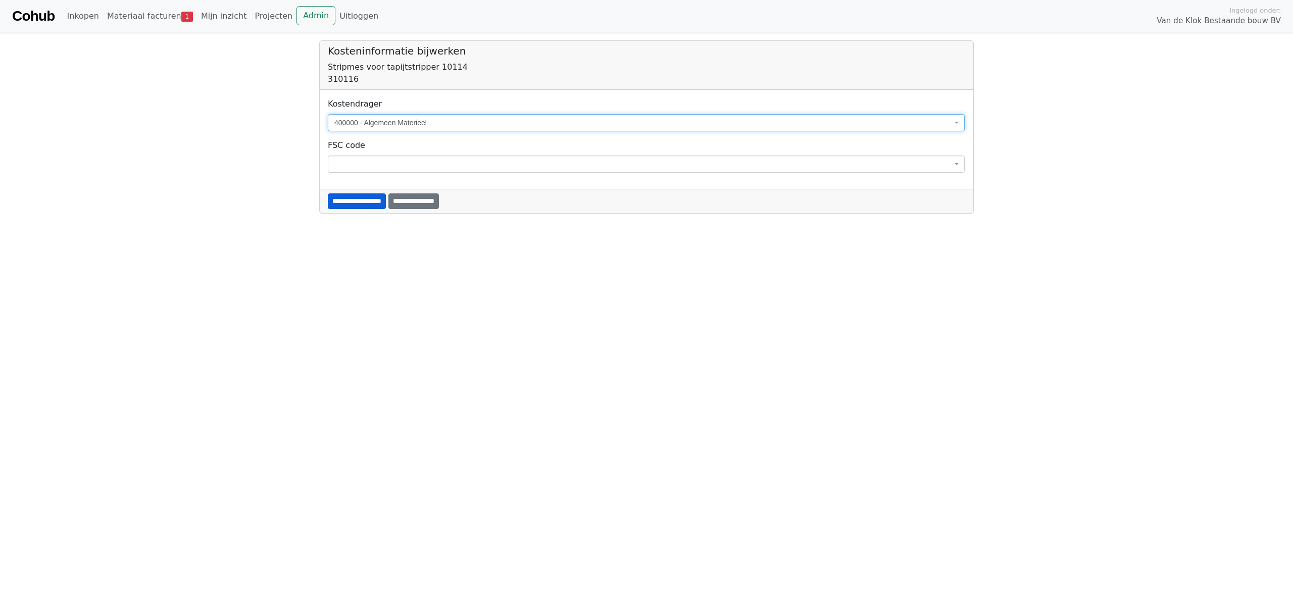
click at [361, 204] on input "**********" at bounding box center [357, 201] width 58 height 16
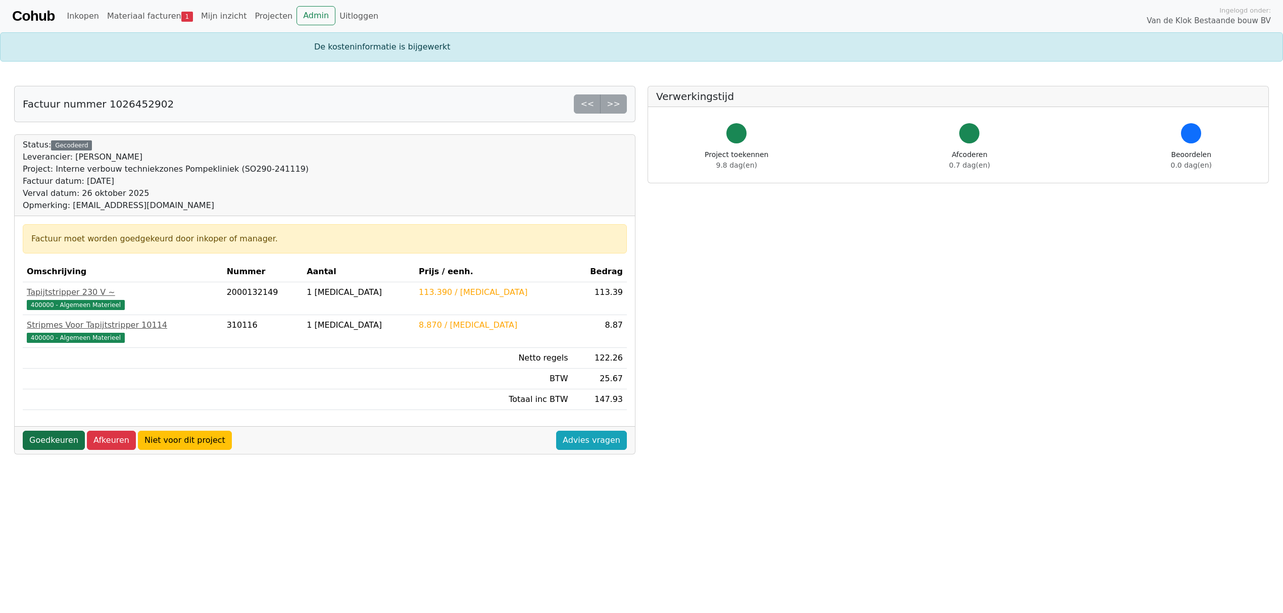
click at [46, 445] on link "Goedkeuren" at bounding box center [54, 440] width 62 height 19
